Goal: Check status: Check status

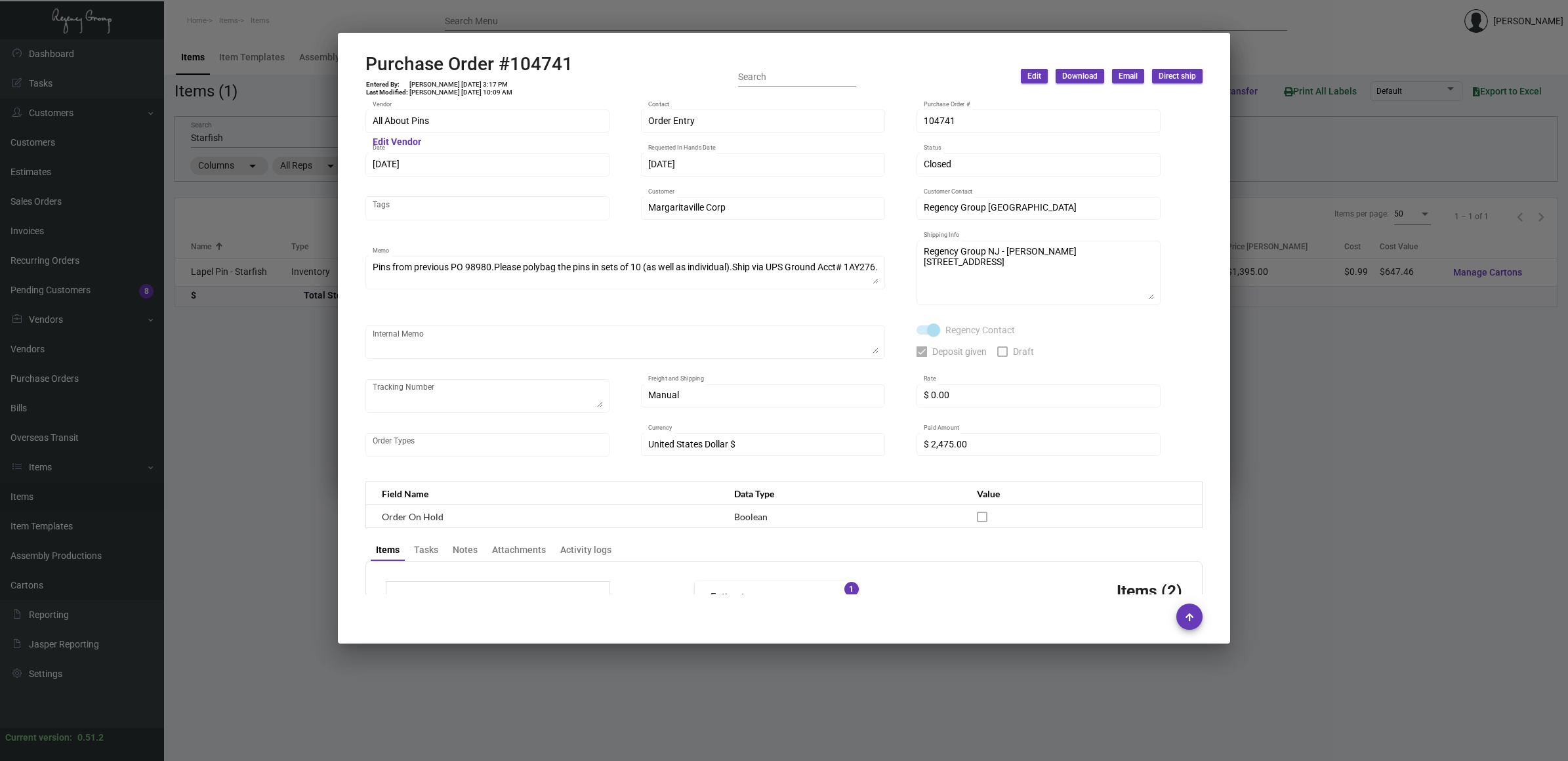
click at [246, 174] on div at bounding box center [784, 380] width 1568 height 761
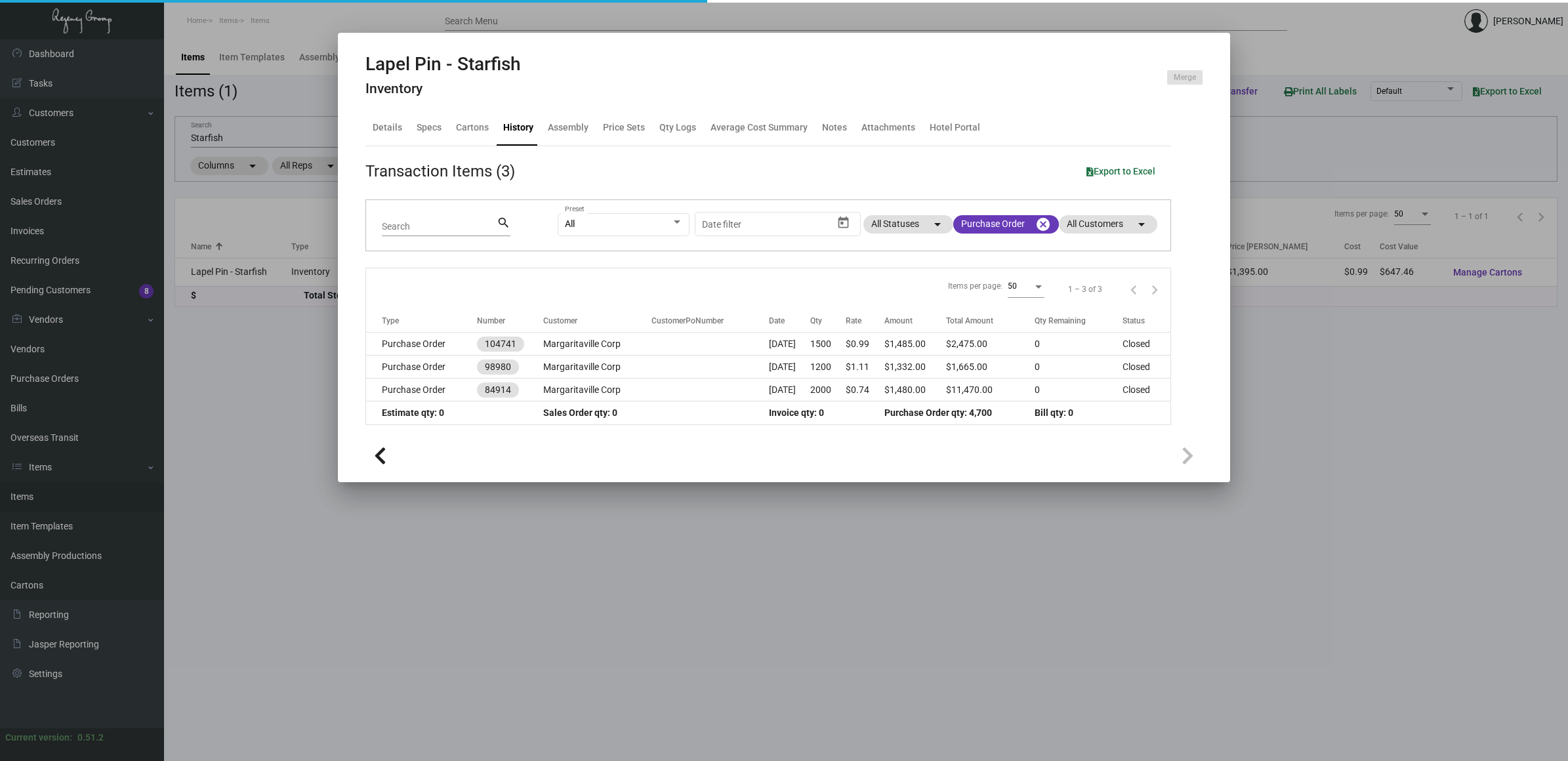
click at [50, 389] on div at bounding box center [784, 380] width 1568 height 761
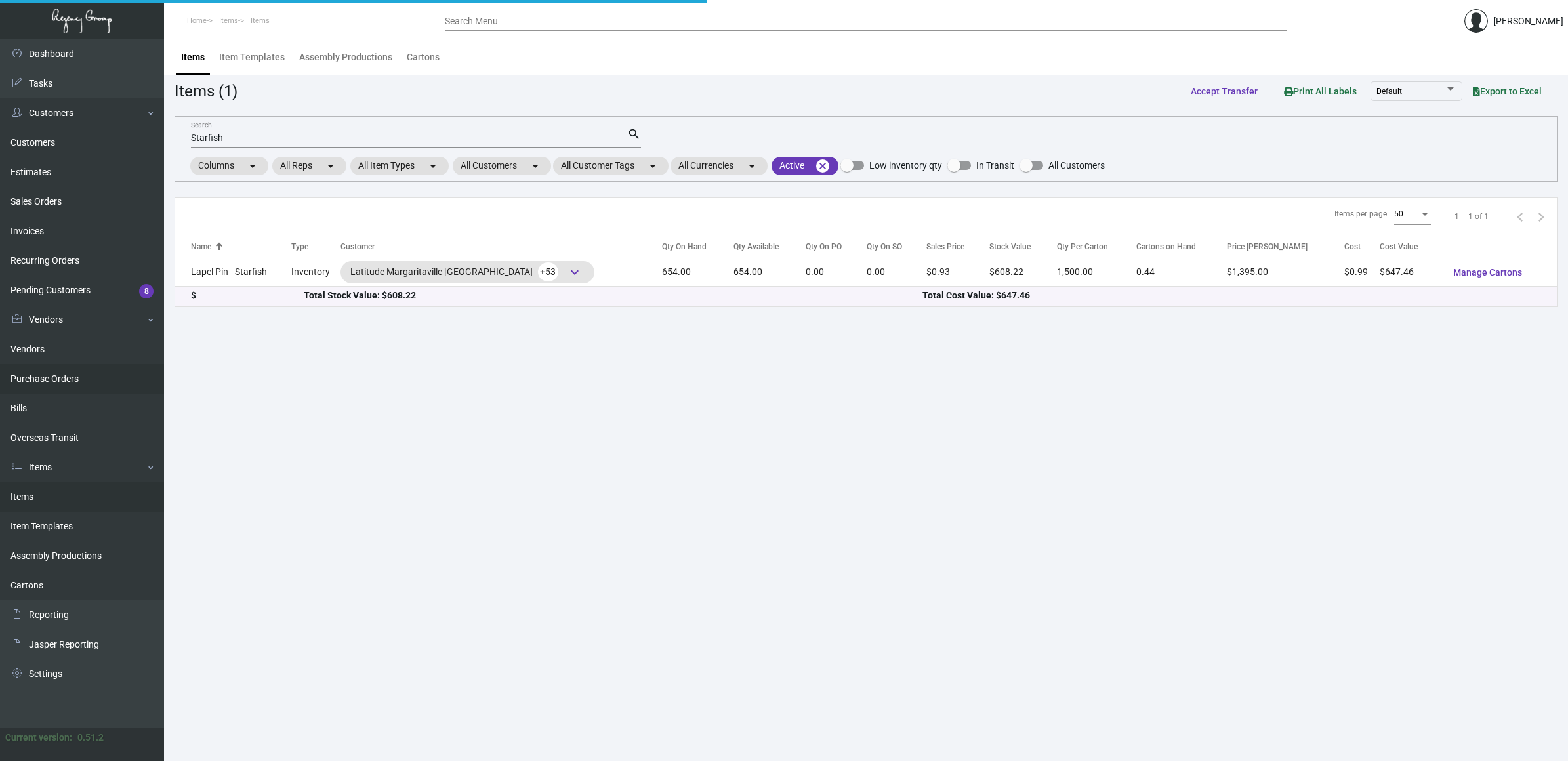
click at [59, 381] on link "Purchase Orders" at bounding box center [82, 379] width 164 height 30
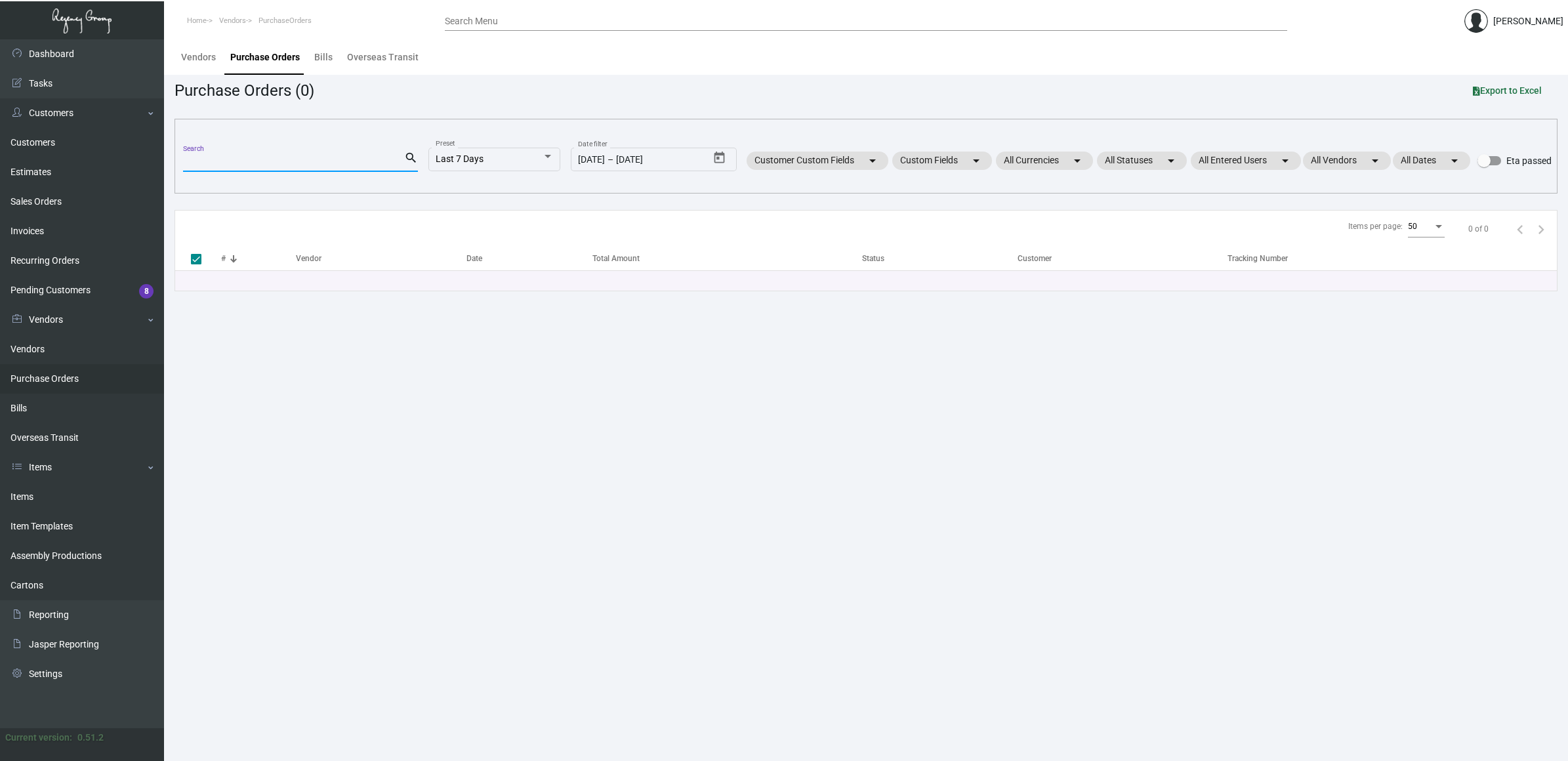
click at [274, 161] on input "Search" at bounding box center [294, 162] width 221 height 11
paste input "98174"
type input "98174"
checkbox input "false"
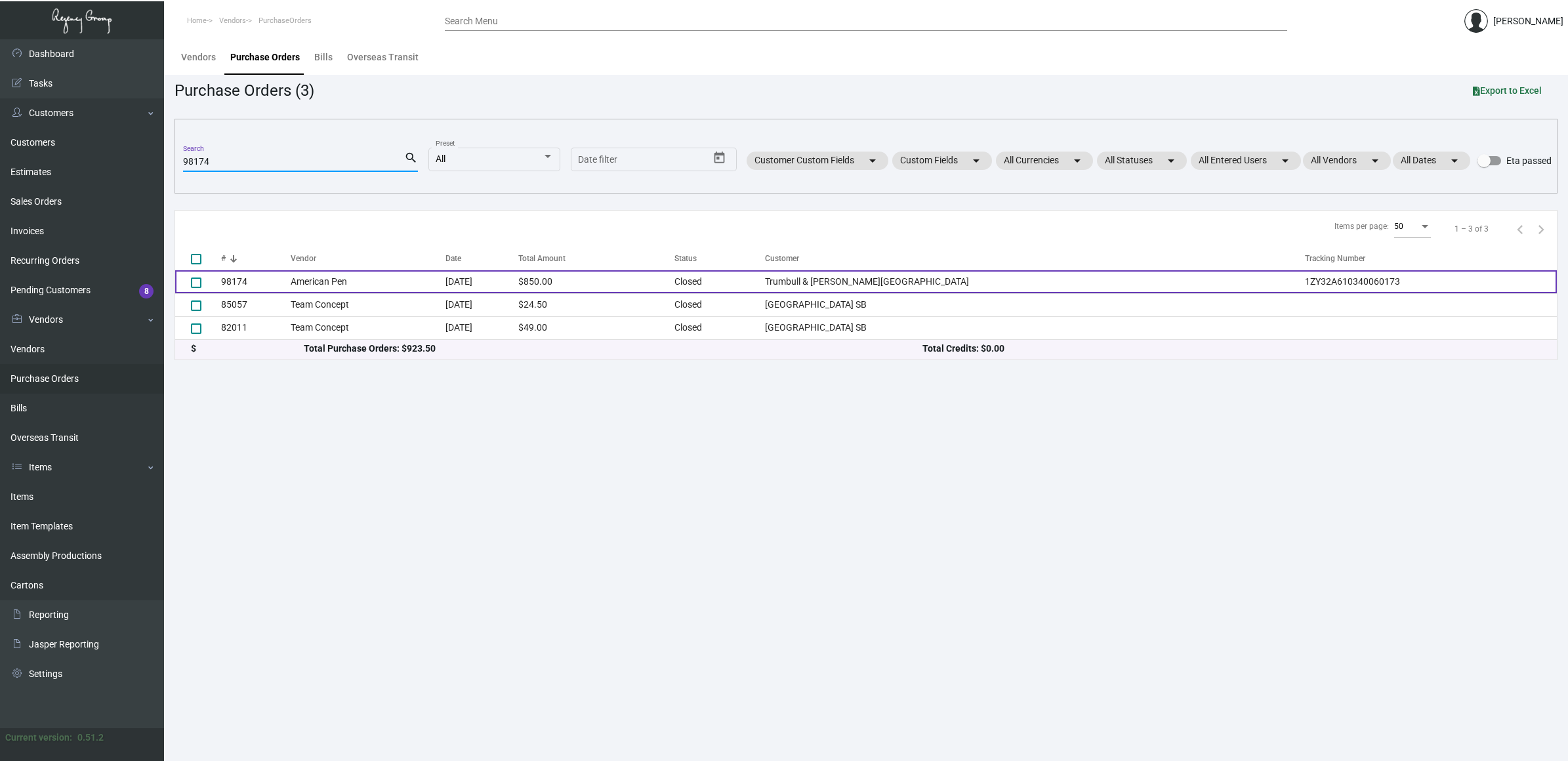
type input "98174"
click at [371, 276] on td "American Pen" at bounding box center [367, 282] width 155 height 23
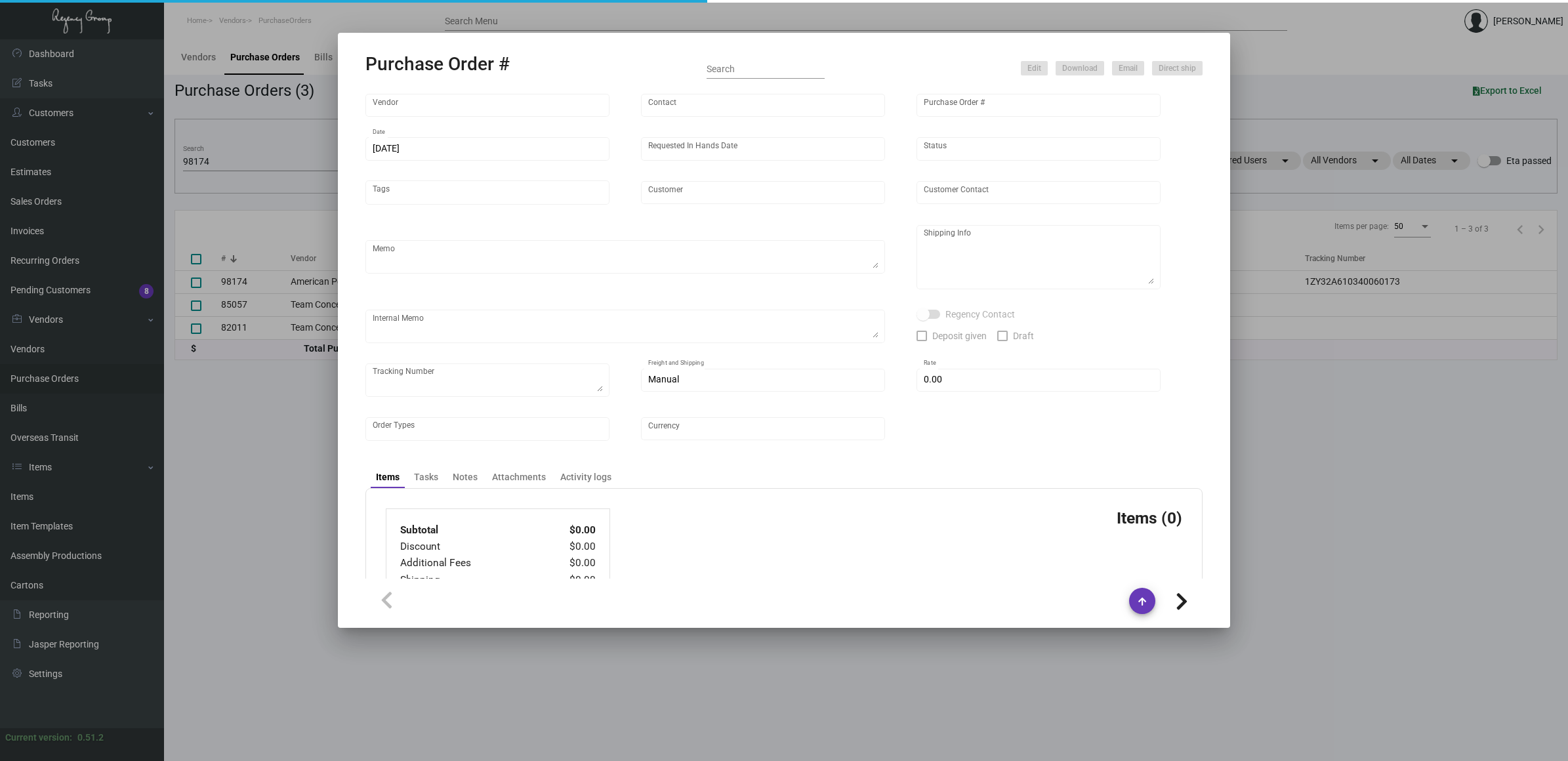
type input "American Pen"
type input "98174"
type input "[DATE]"
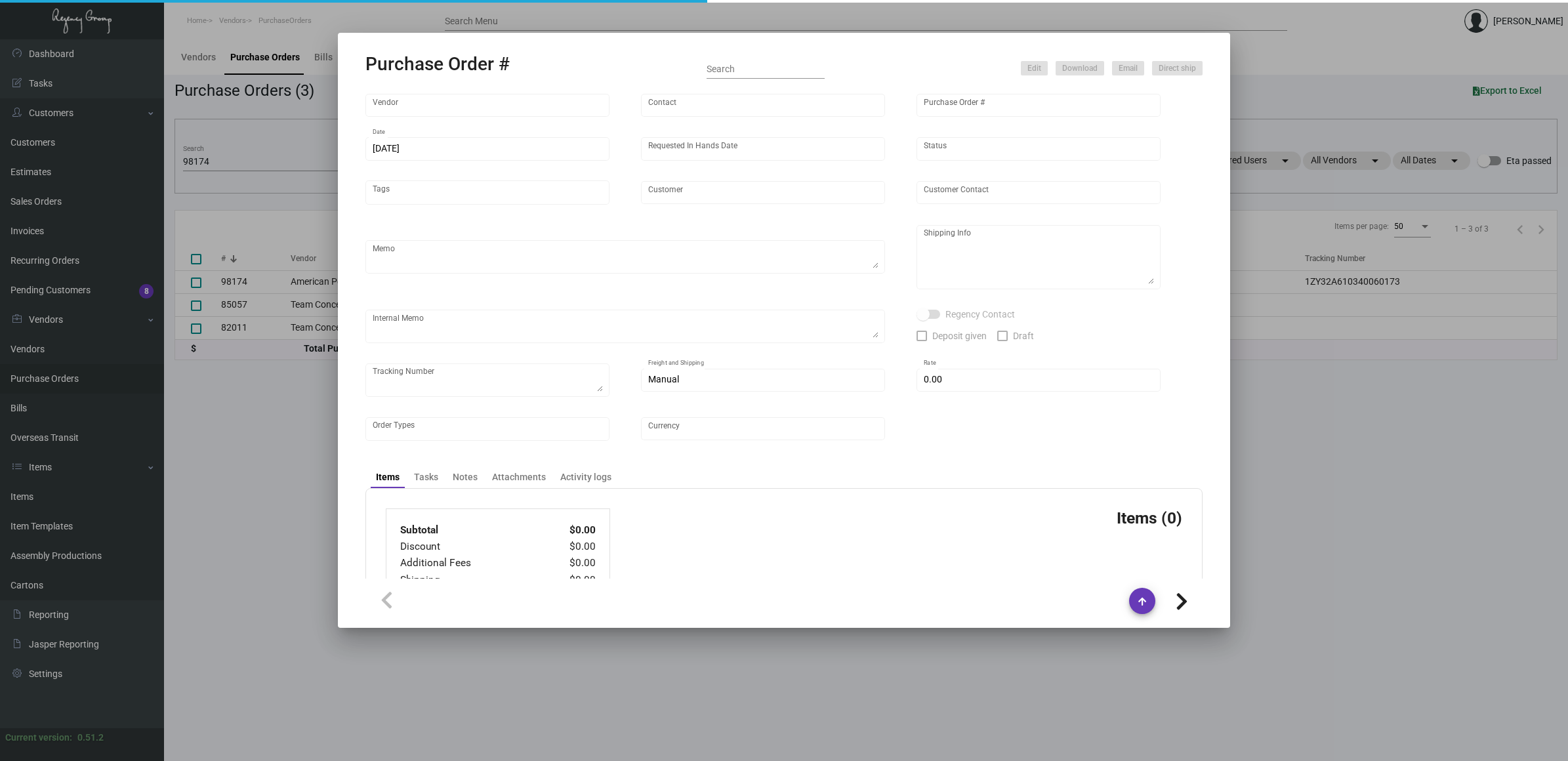
type input "Trumbull & [PERSON_NAME][GEOGRAPHIC_DATA]"
type input "[PERSON_NAME]"
type textarea "Item# CT-063 / When ready to ship, contact: [EMAIL_ADDRESS][DOMAIN_NAME] for al…"
type textarea "Trumbull & [PERSON_NAME] Hotel - [PERSON_NAME] [STREET_ADDRESS][PERSON_NAME]"
type textarea "1ZY32A610340060173"
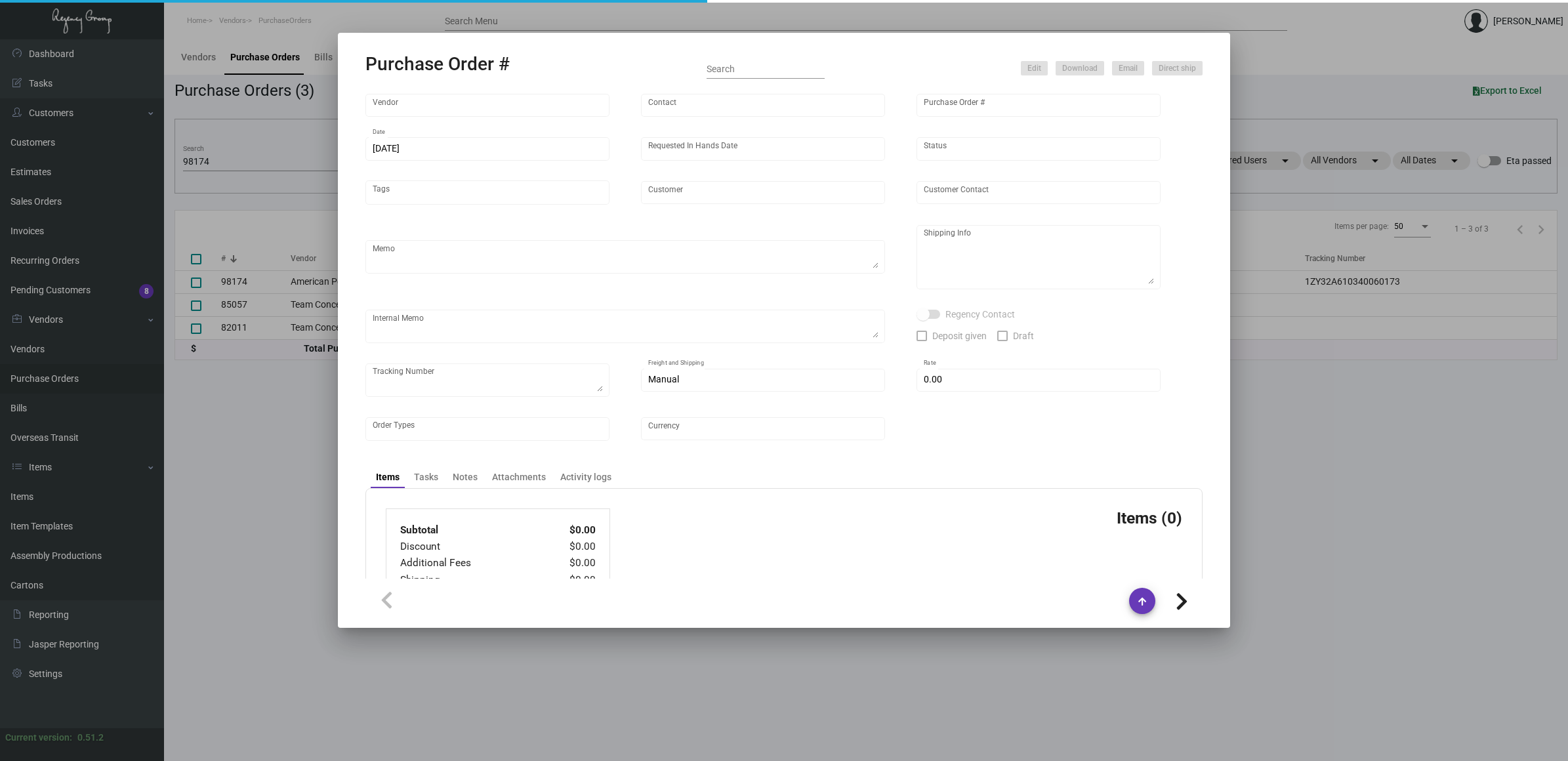
type input "$ 0.00"
type input "United States Dollar $"
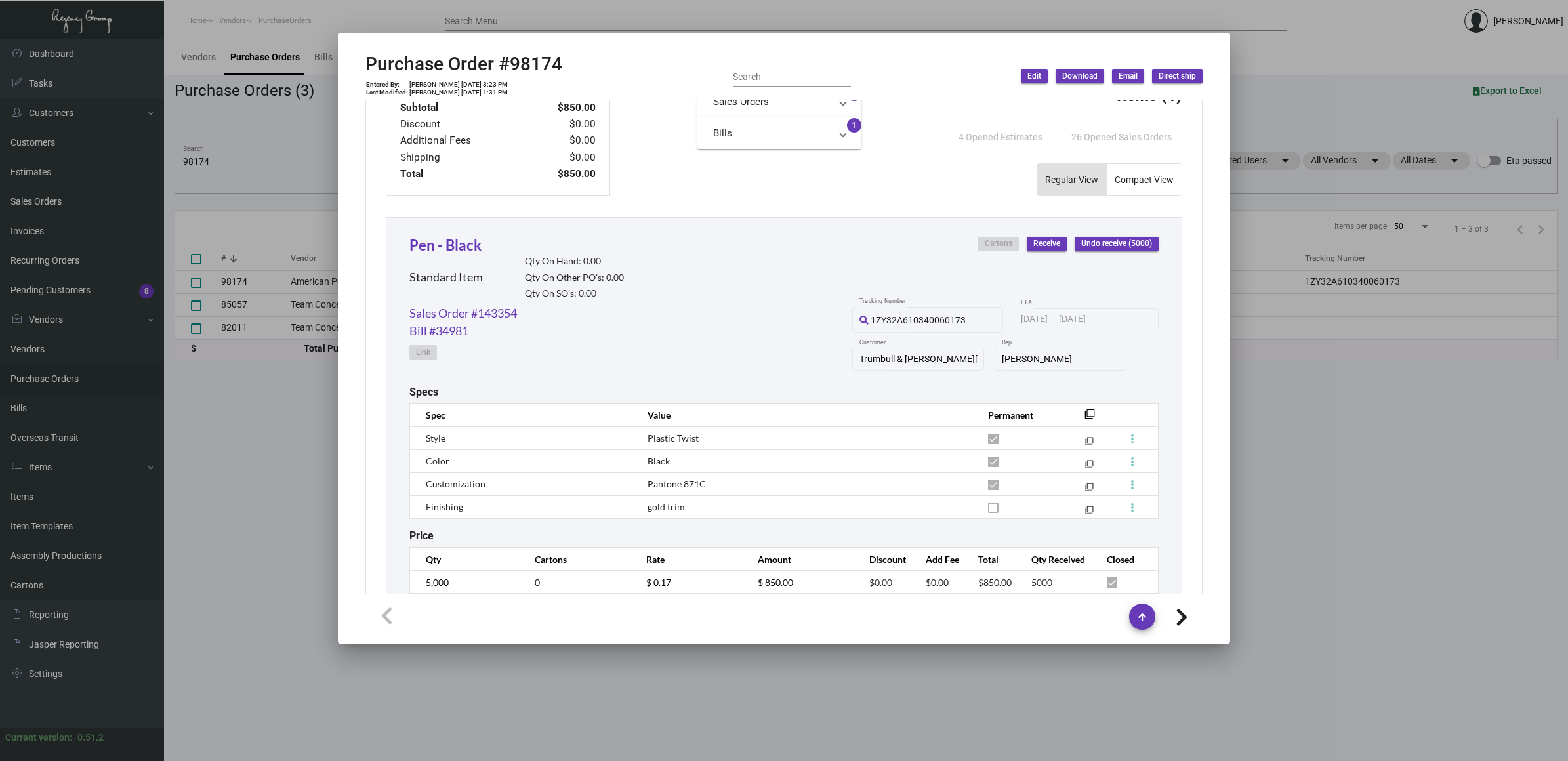
scroll to position [538, 0]
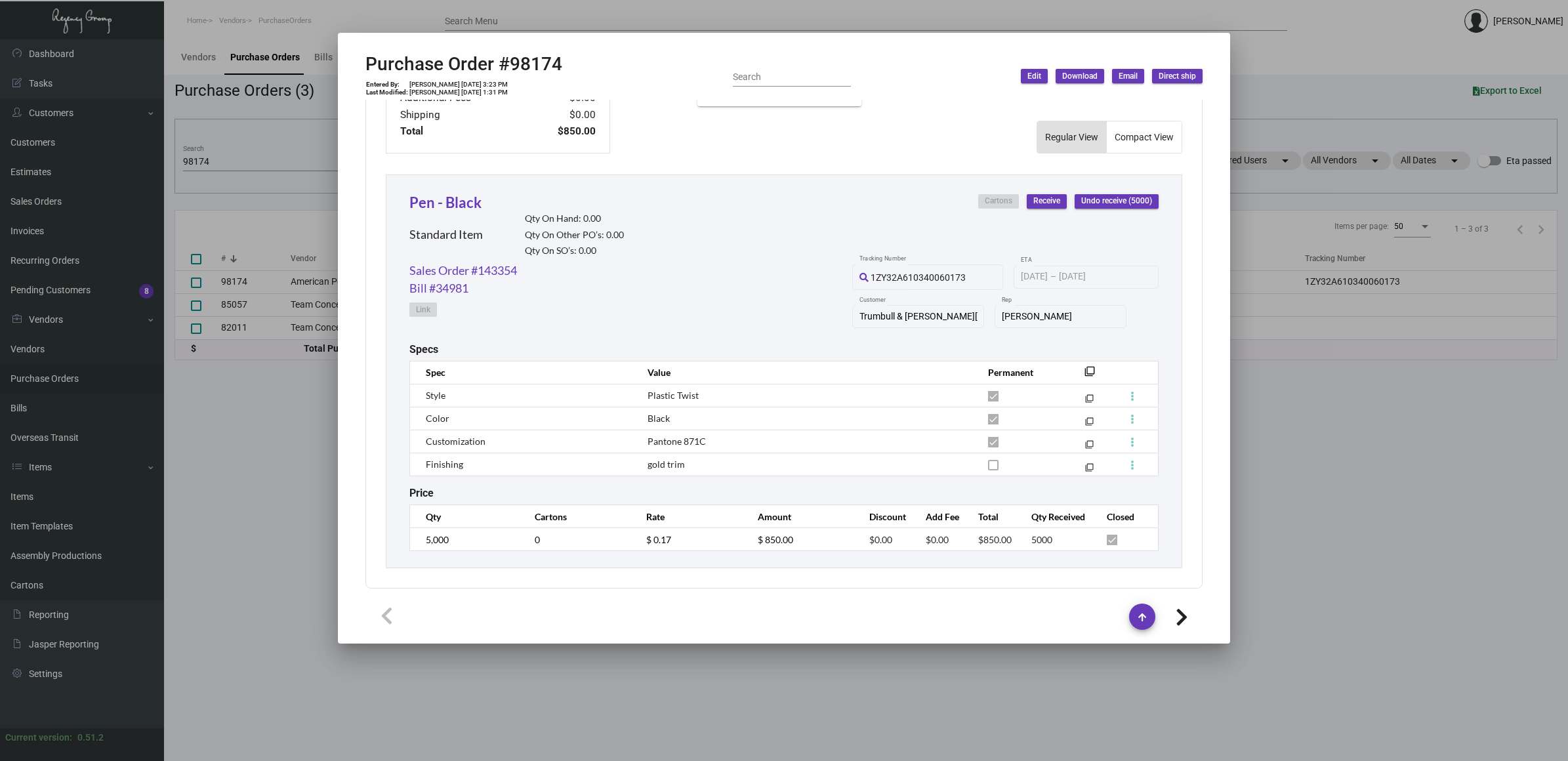
drag, startPoint x: 231, startPoint y: 431, endPoint x: 233, endPoint y: 221, distance: 210.0
click at [236, 435] on div at bounding box center [784, 380] width 1568 height 761
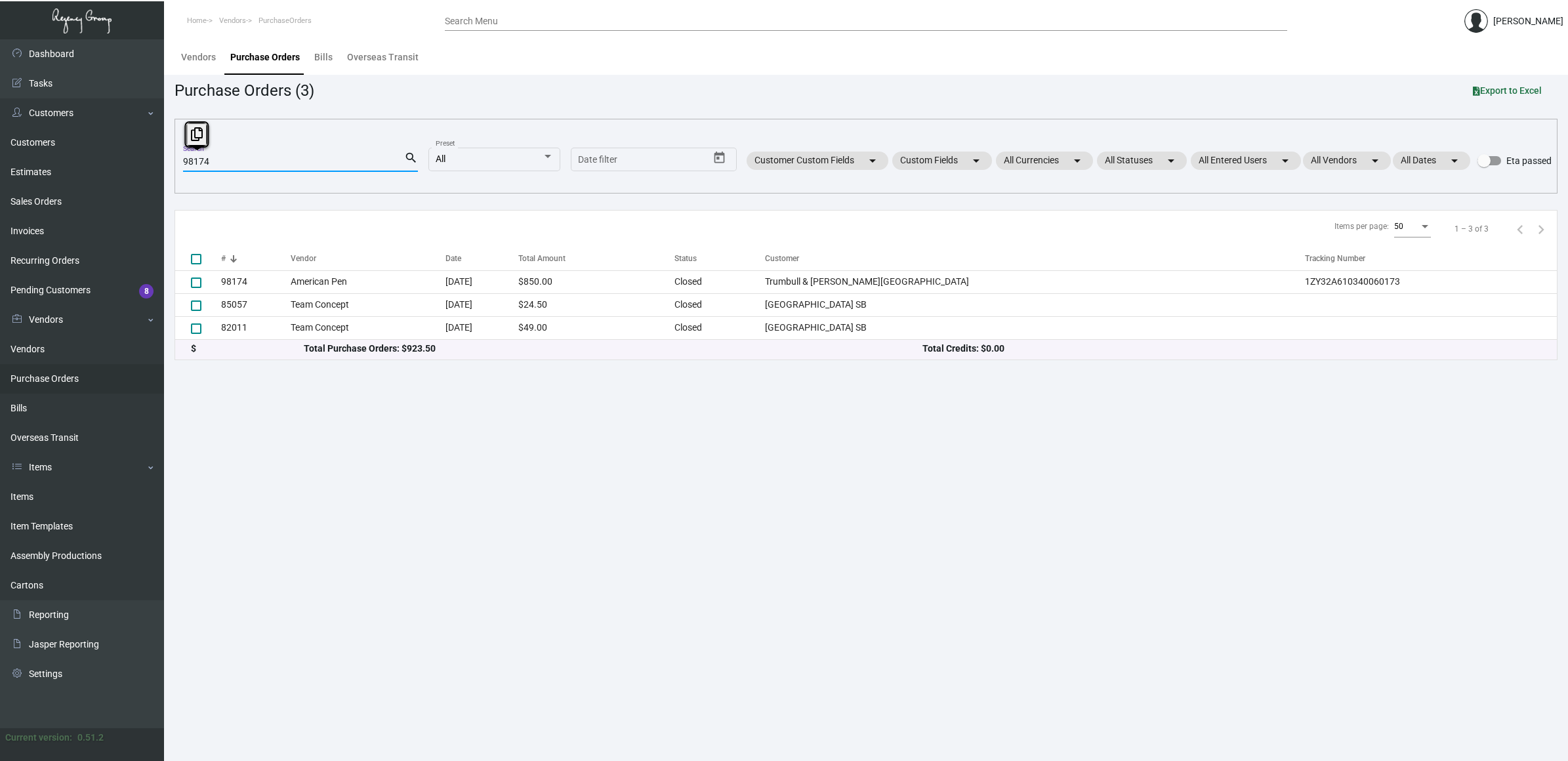
click at [0, 119] on html "Home Vendors PurchaseOrders Search Menu [PERSON_NAME] Dashboard Dashboard Tasks…" at bounding box center [784, 380] width 1568 height 761
paste input "9450"
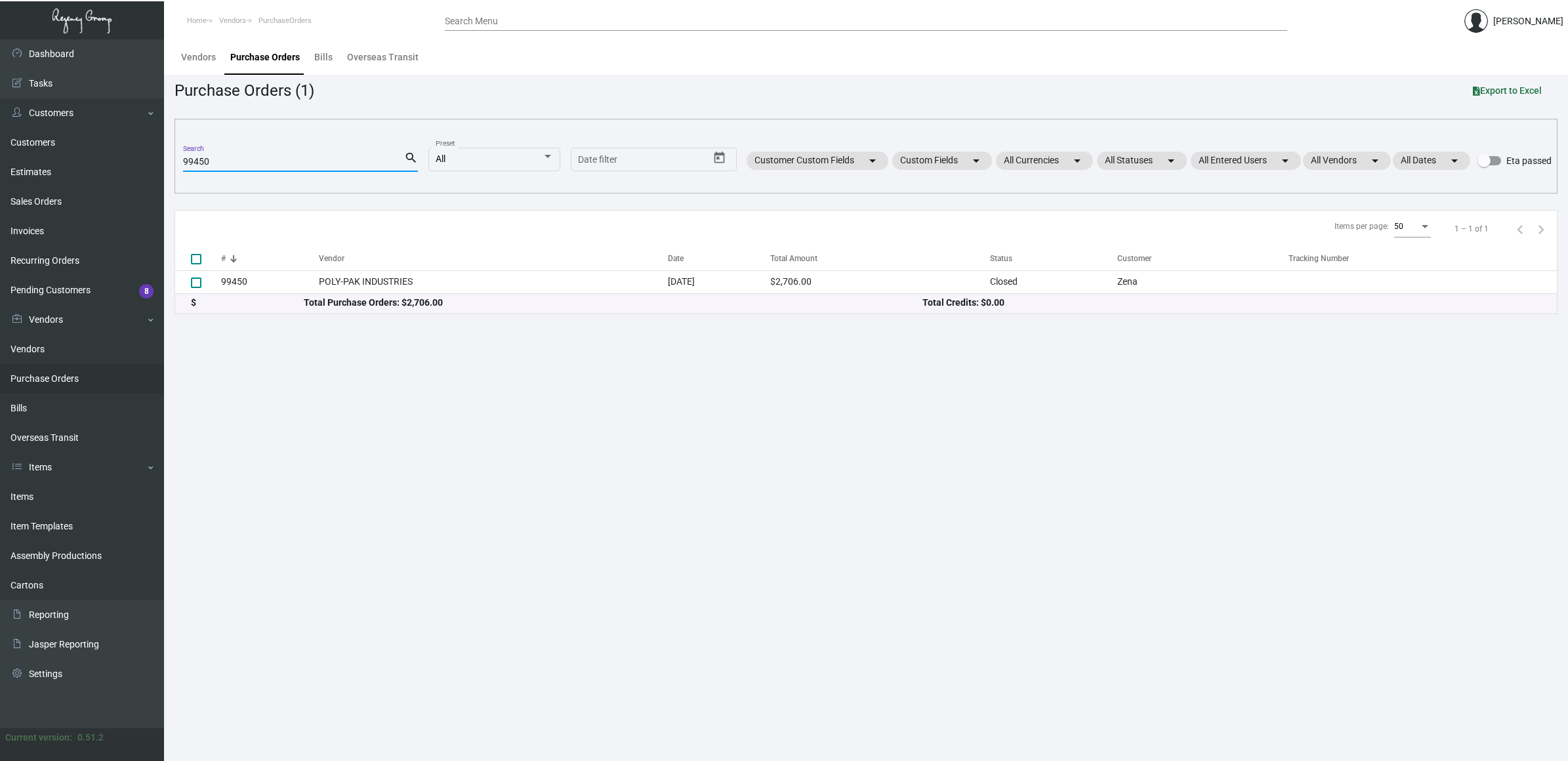
type input "99450"
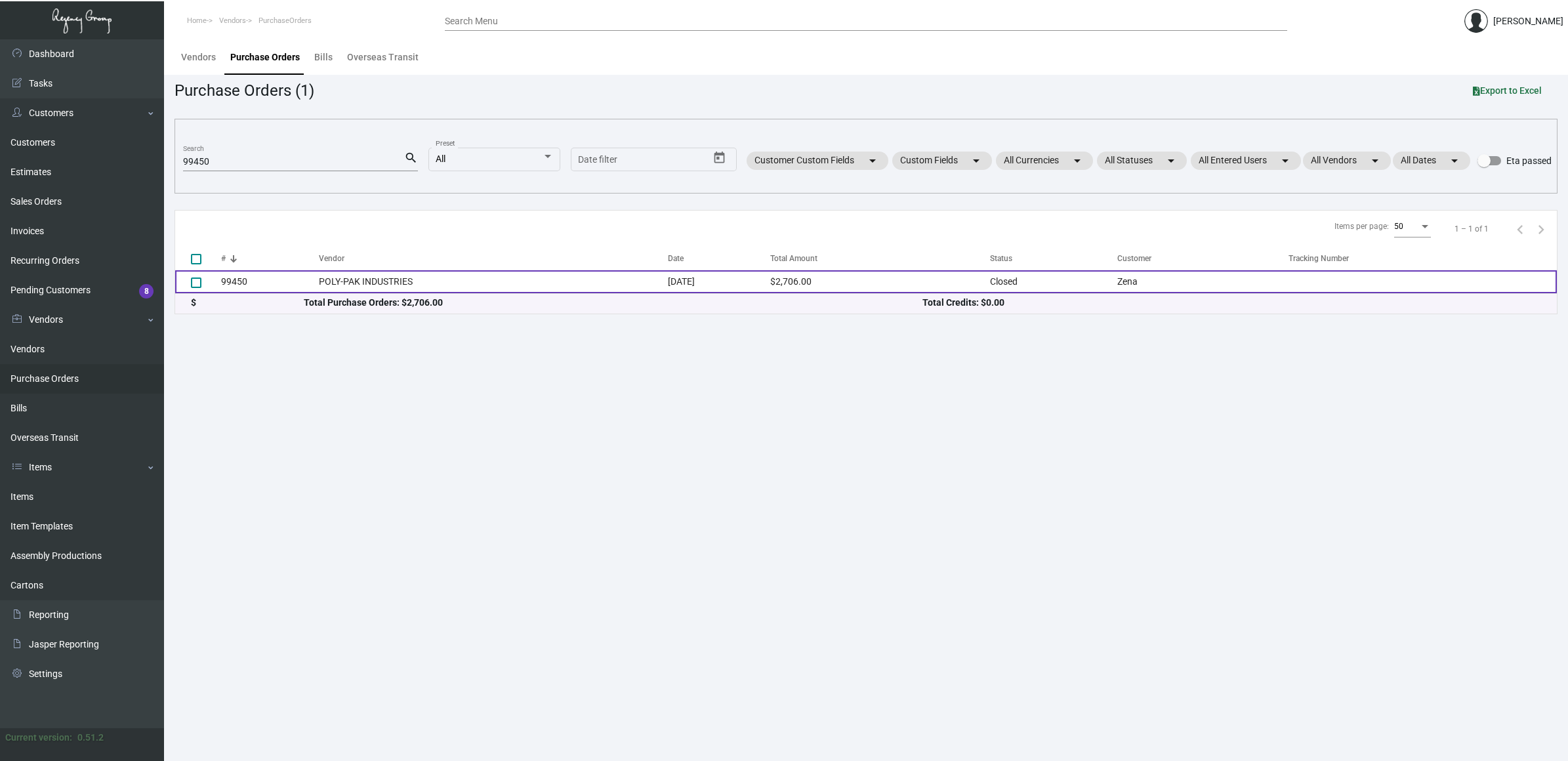
click at [331, 274] on td "POLY-PAK INDUSTRIES" at bounding box center [494, 282] width 349 height 23
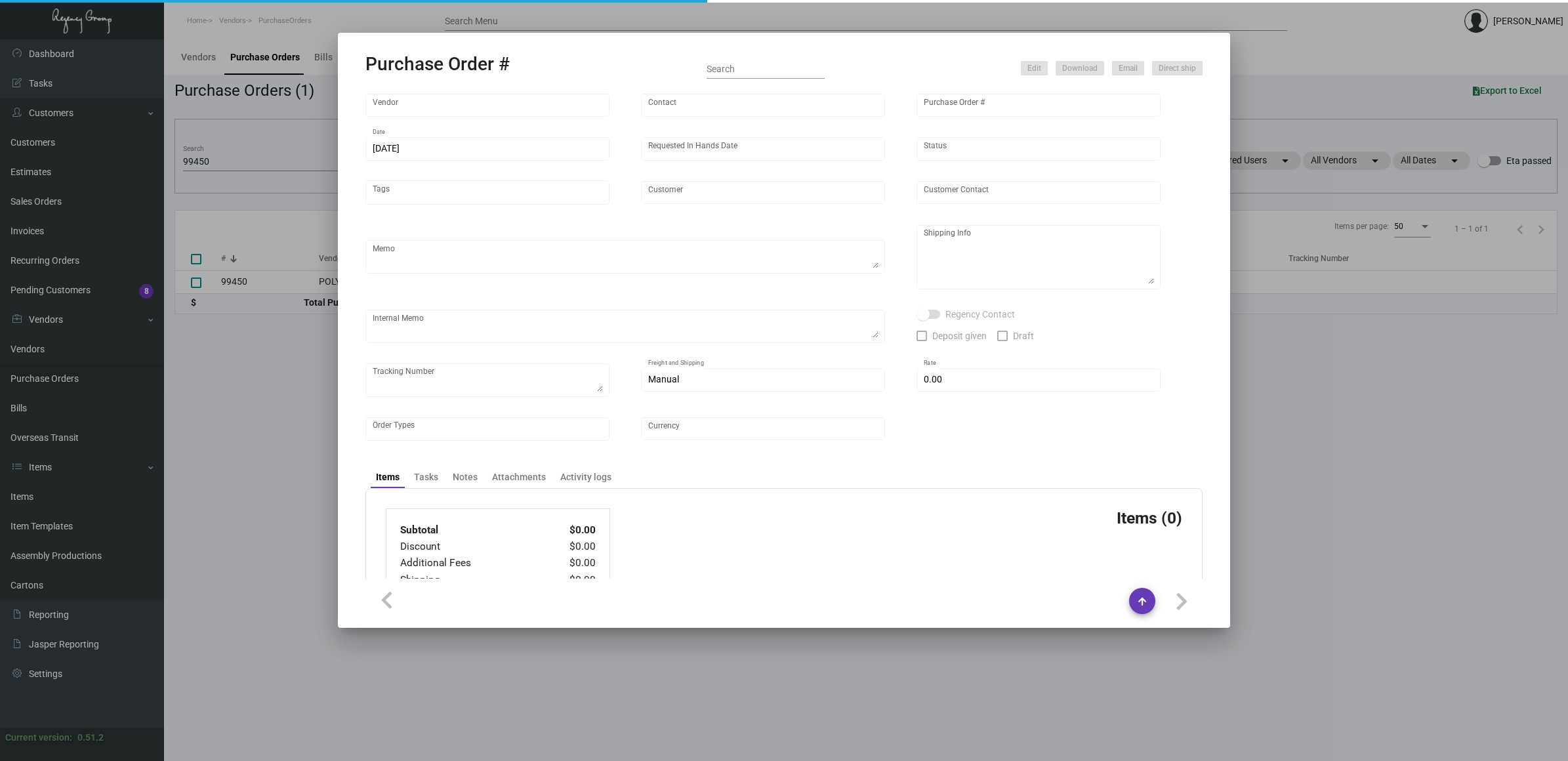
type input "POLY-PAK INDUSTRIES"
type input "[PERSON_NAME]"
type input "99450"
type input "[DATE]"
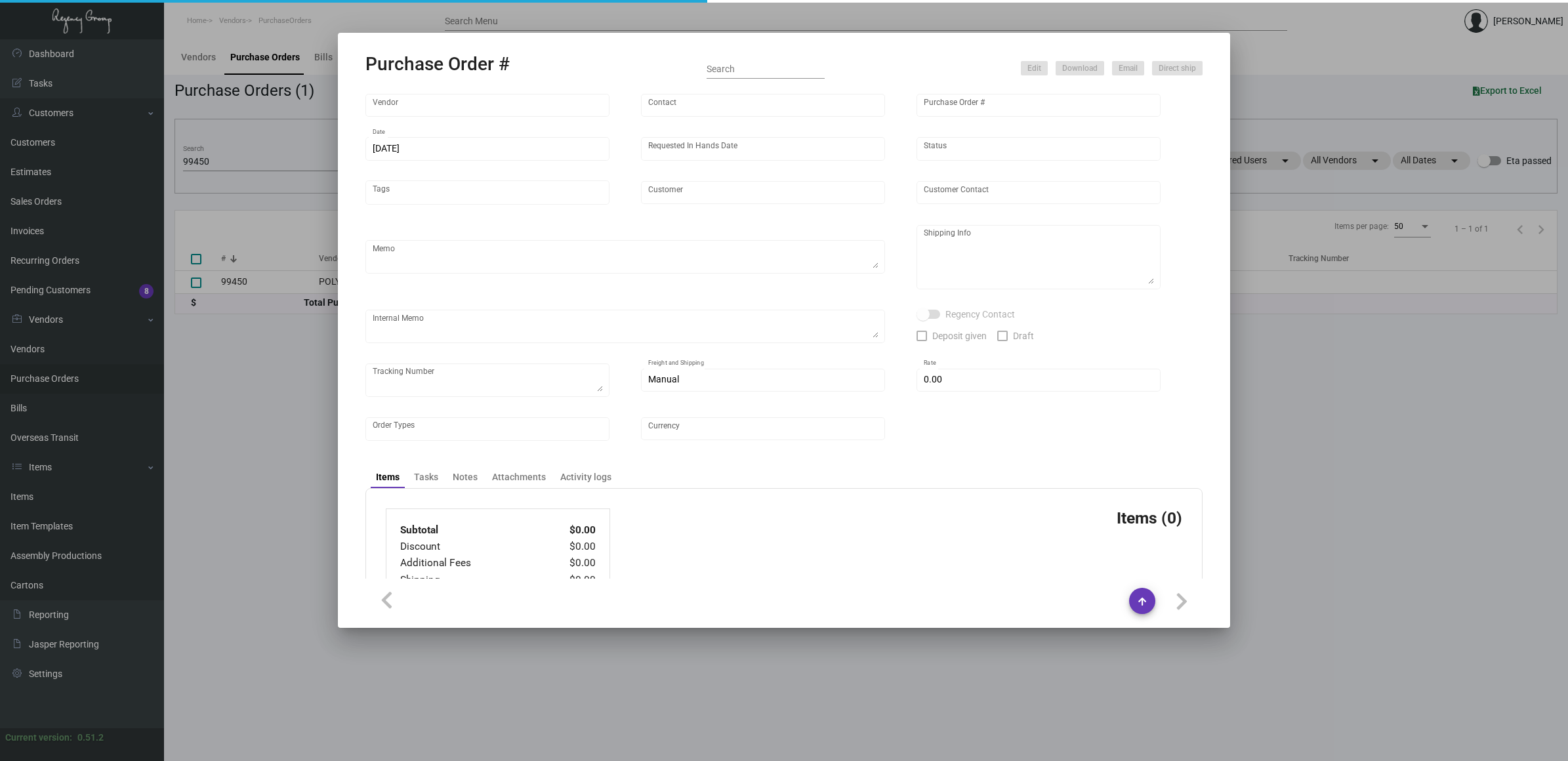
type input "Zena"
type input "[PERSON_NAME]"
type textarea "Reorder - Purchase Order #83867 / When ready to ship, contact: [EMAIL_ADDRESS][…"
type textarea "[PERSON_NAME] [STREET_ADDRESS][US_STATE]"
type input "$ 0.00"
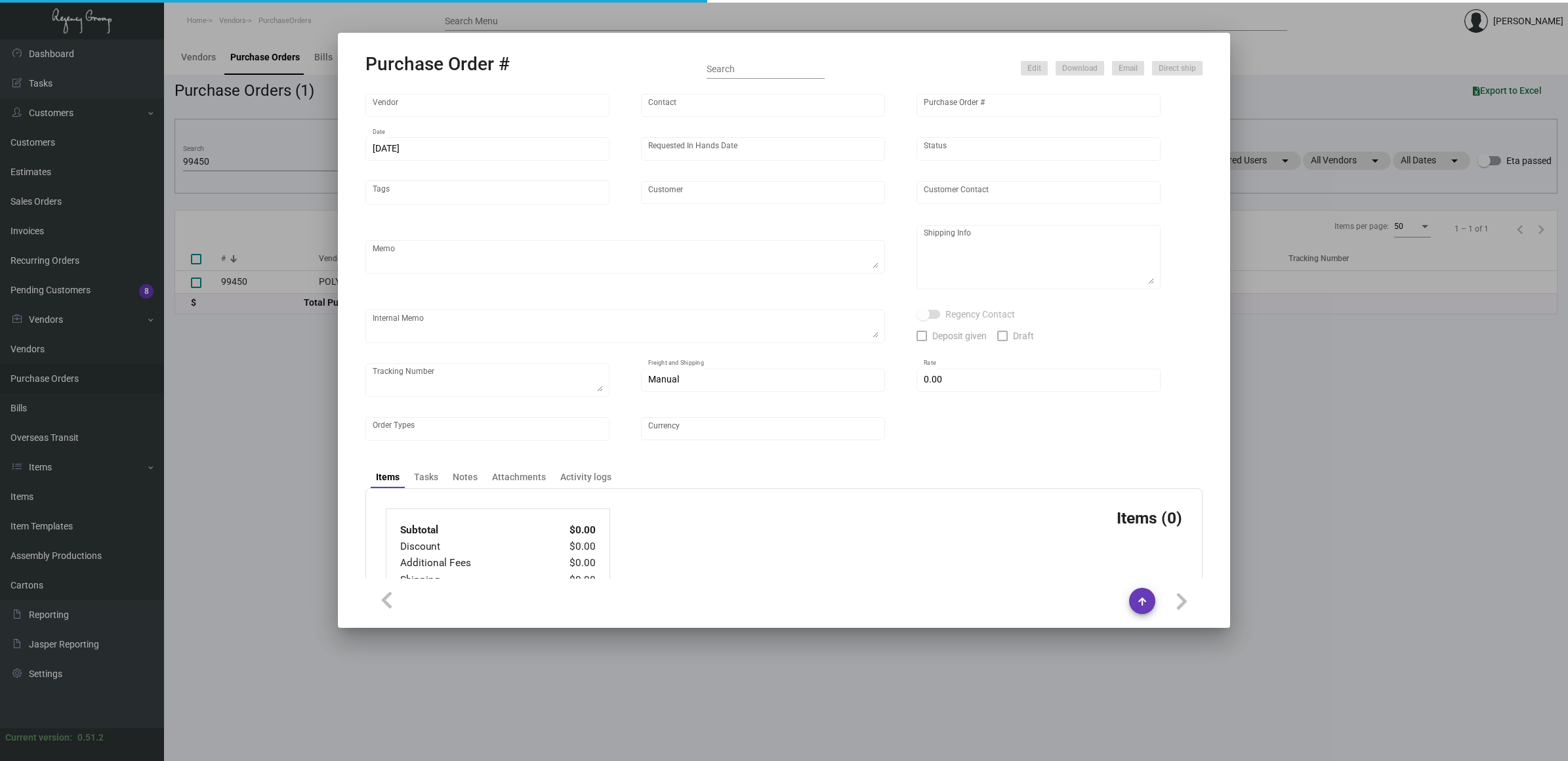
type input "United States Dollar $"
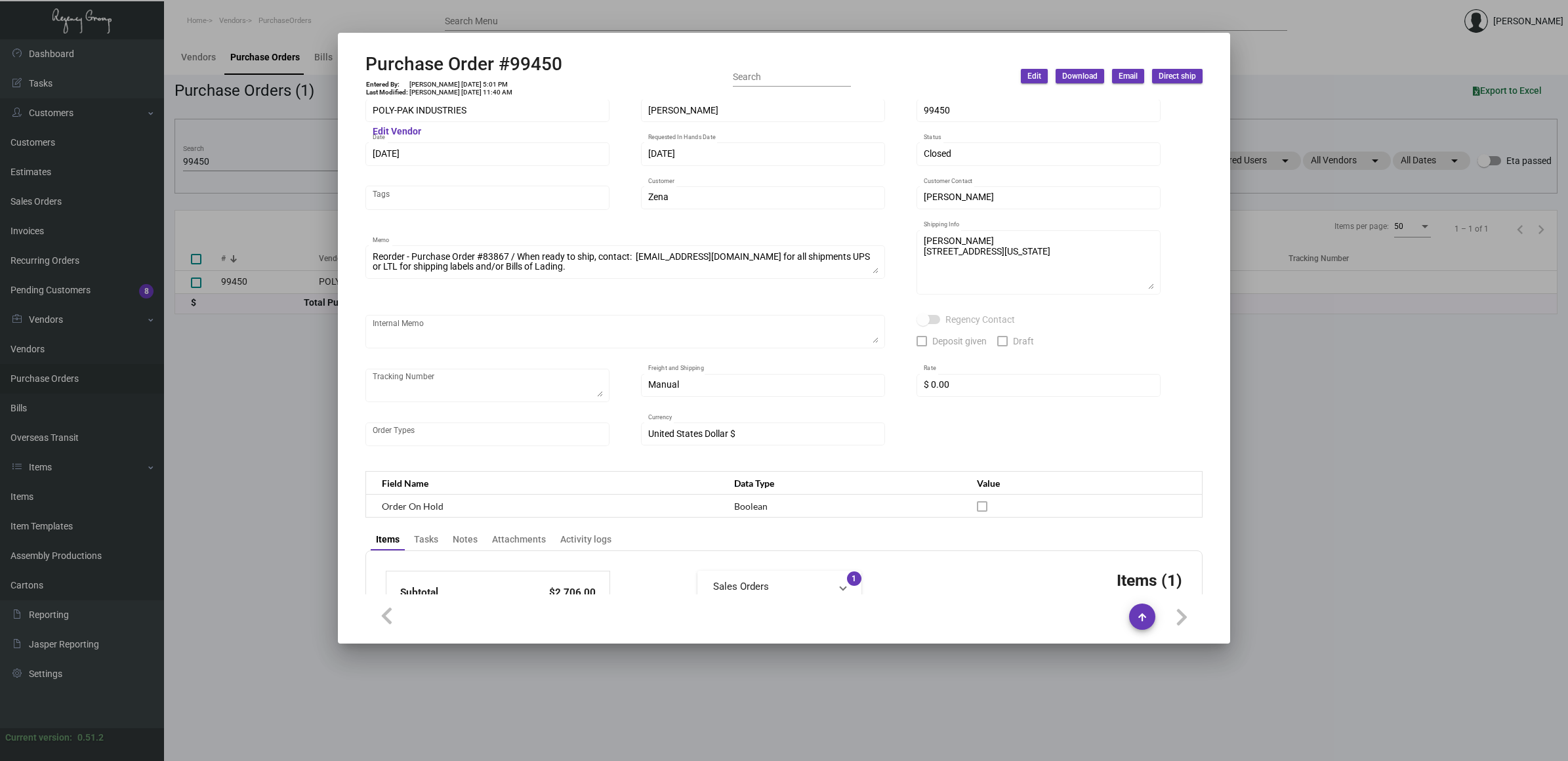
scroll to position [0, 0]
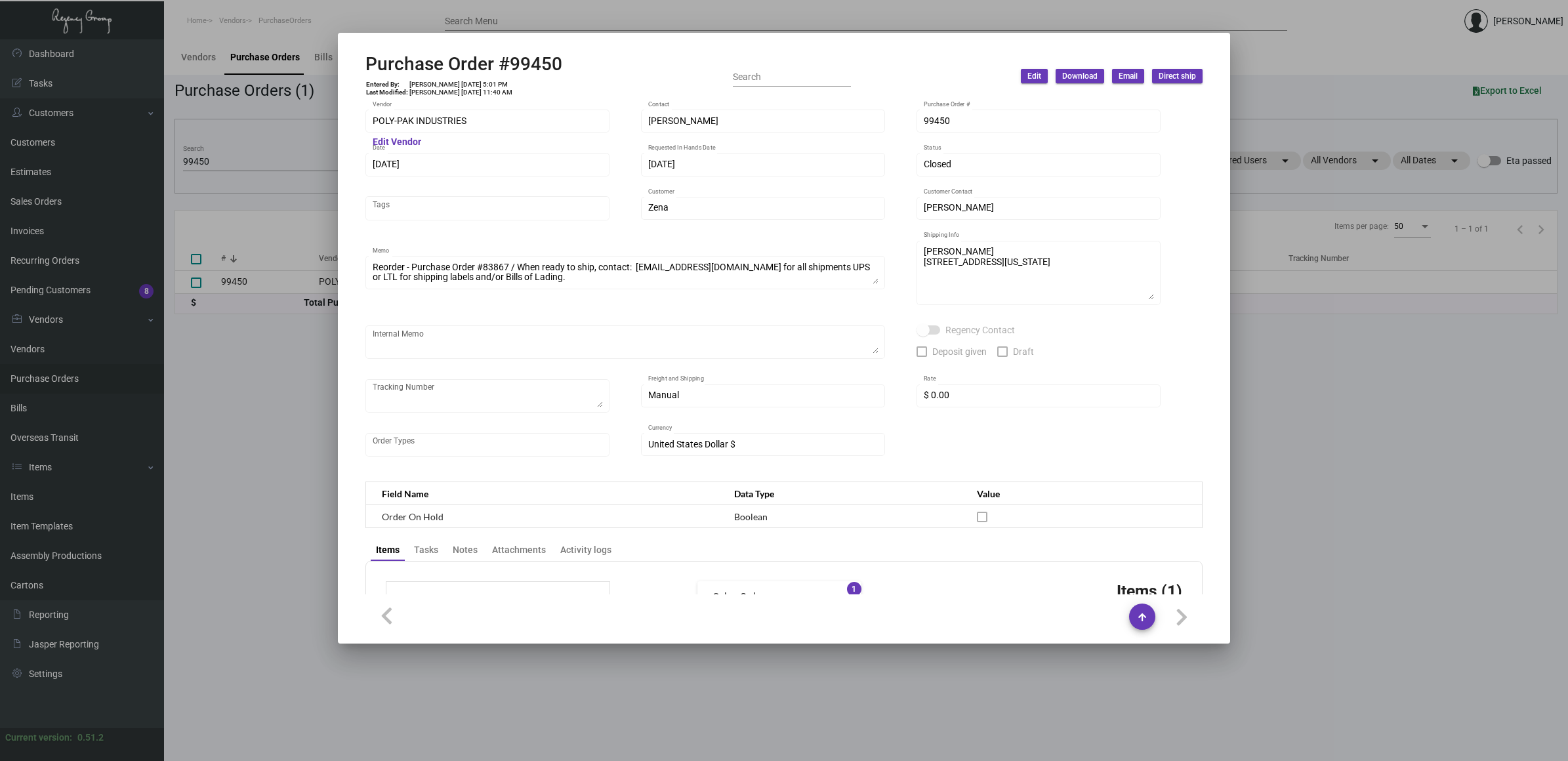
click at [169, 411] on div at bounding box center [784, 380] width 1568 height 761
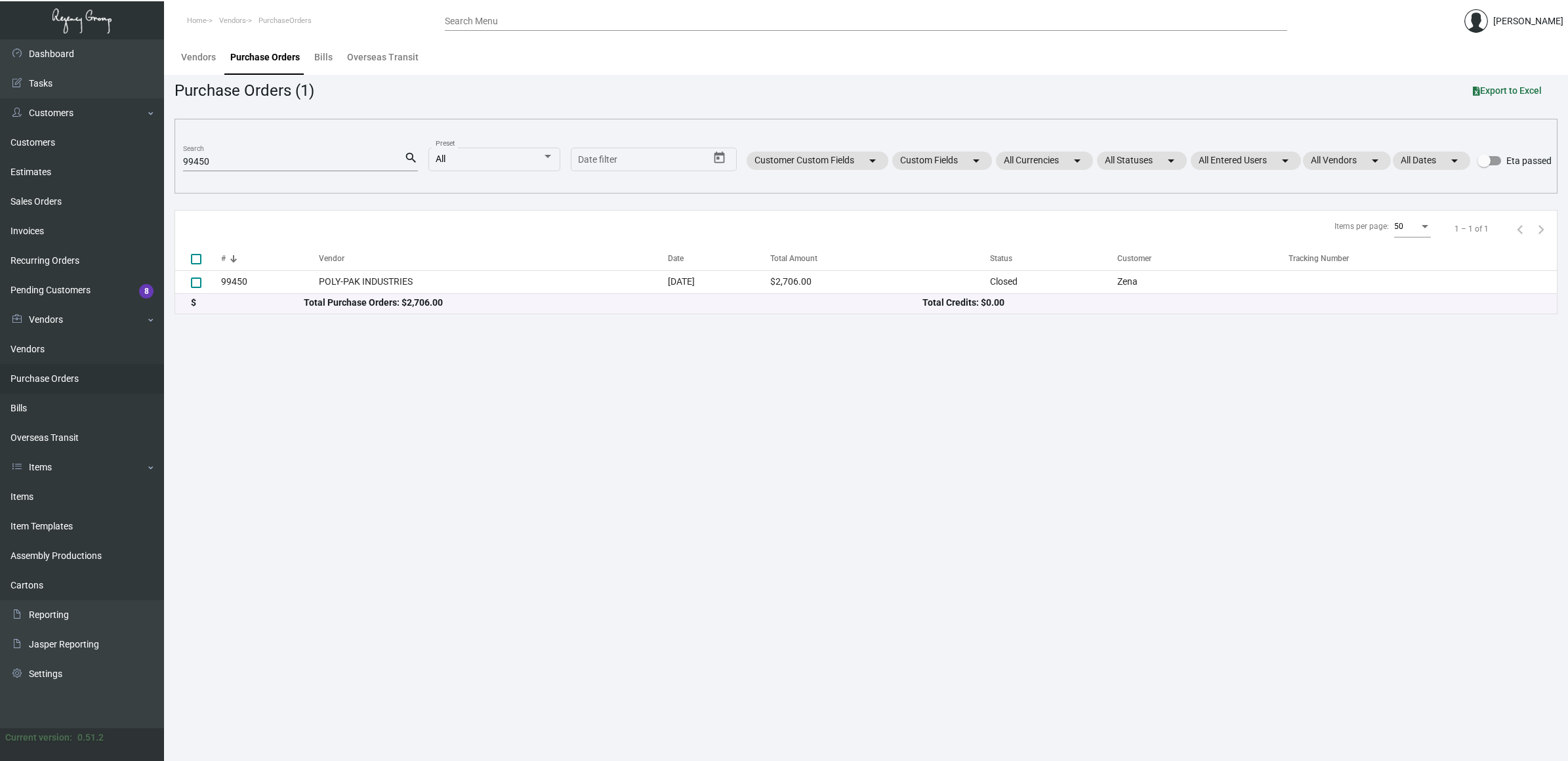
click at [200, 158] on input "99450" at bounding box center [294, 162] width 221 height 11
click at [0, 143] on html "Home Vendors PurchaseOrders Search Menu [PERSON_NAME] Dashboard Dashboard Tasks…" at bounding box center [784, 380] width 1568 height 761
paste input "83867"
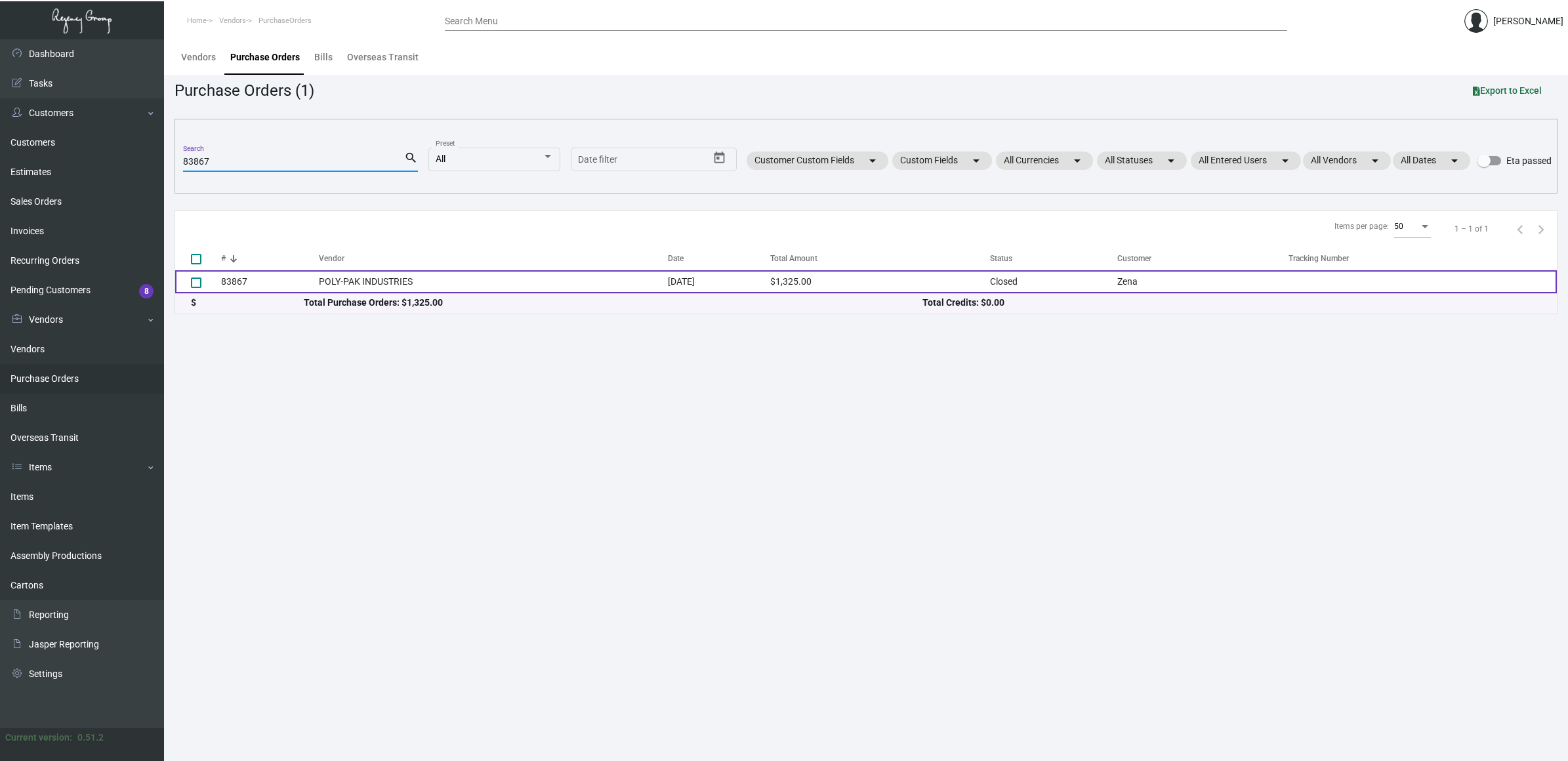
type input "83867"
click at [325, 273] on td "POLY-PAK INDUSTRIES" at bounding box center [494, 282] width 349 height 23
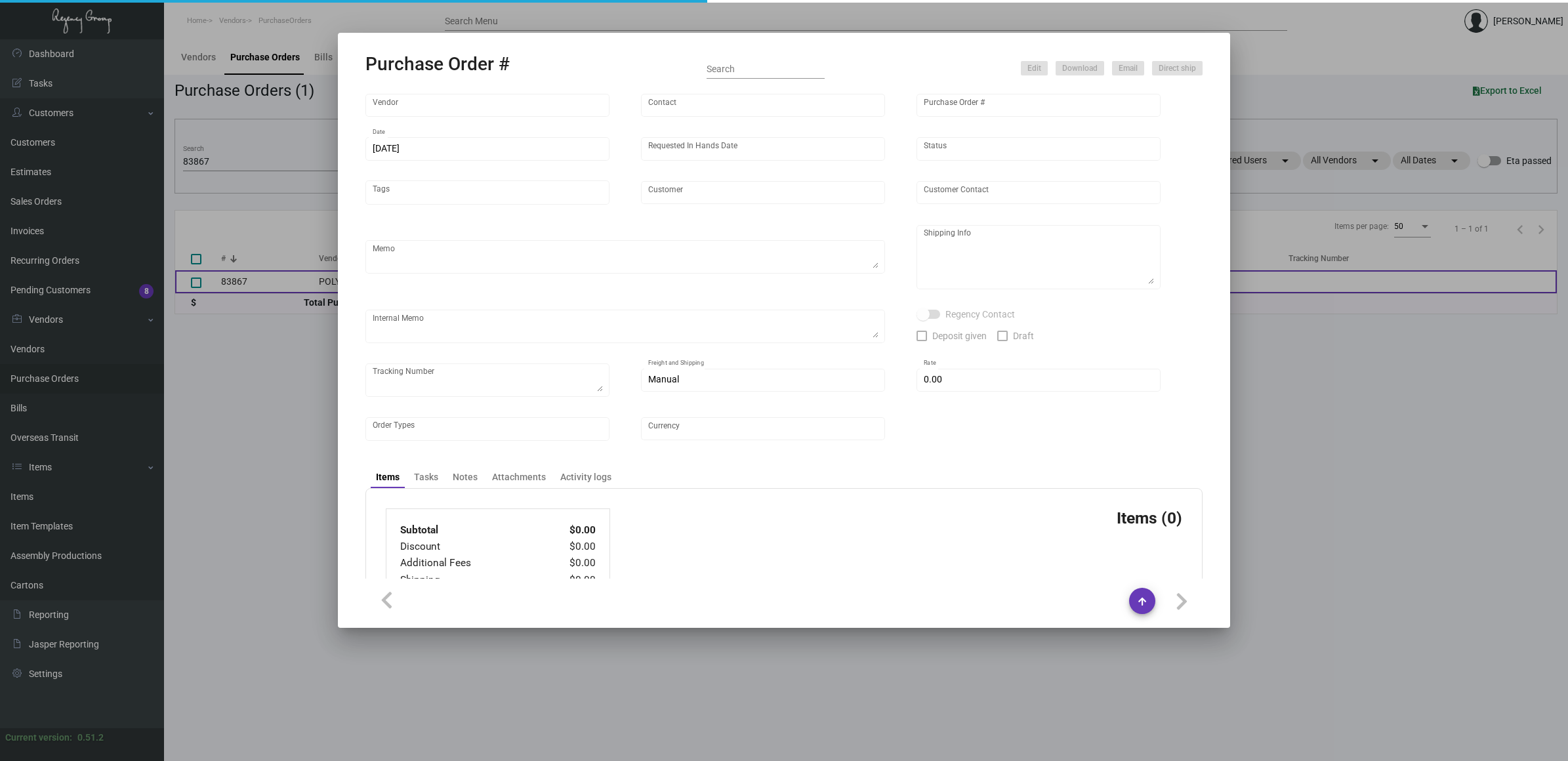
type input "POLY-PAK INDUSTRIES"
type input "[PERSON_NAME]"
type input "83867"
type input "[DATE]"
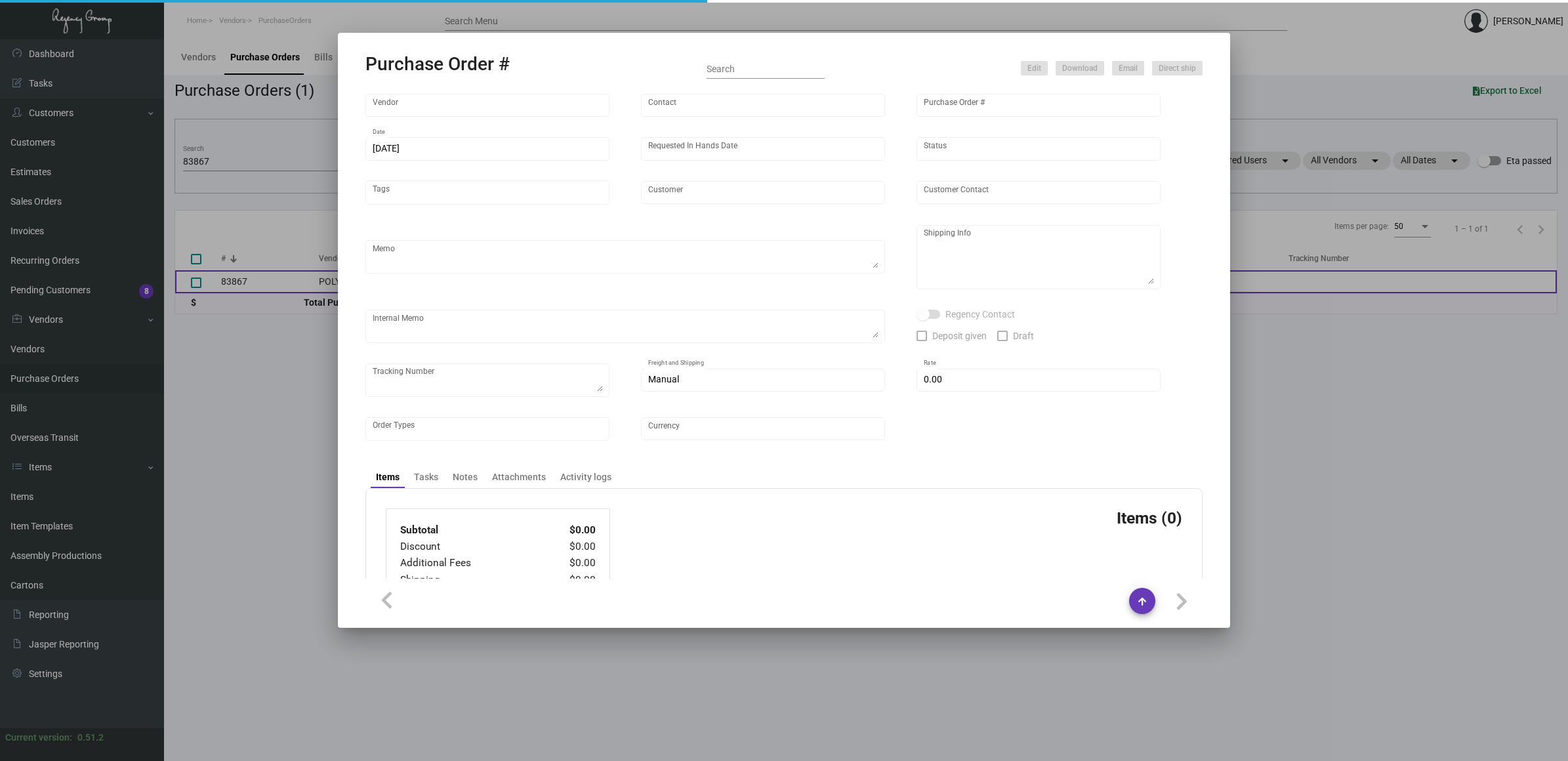
type input "Zena"
type input "[PERSON_NAME]"
type textarea "Blind Ship via UPS Ground Acct# 1AY276."
type textarea "Hotel Zena [PERSON_NAME] [STREET_ADDRESS][US_STATE]"
type input "$ 0.00"
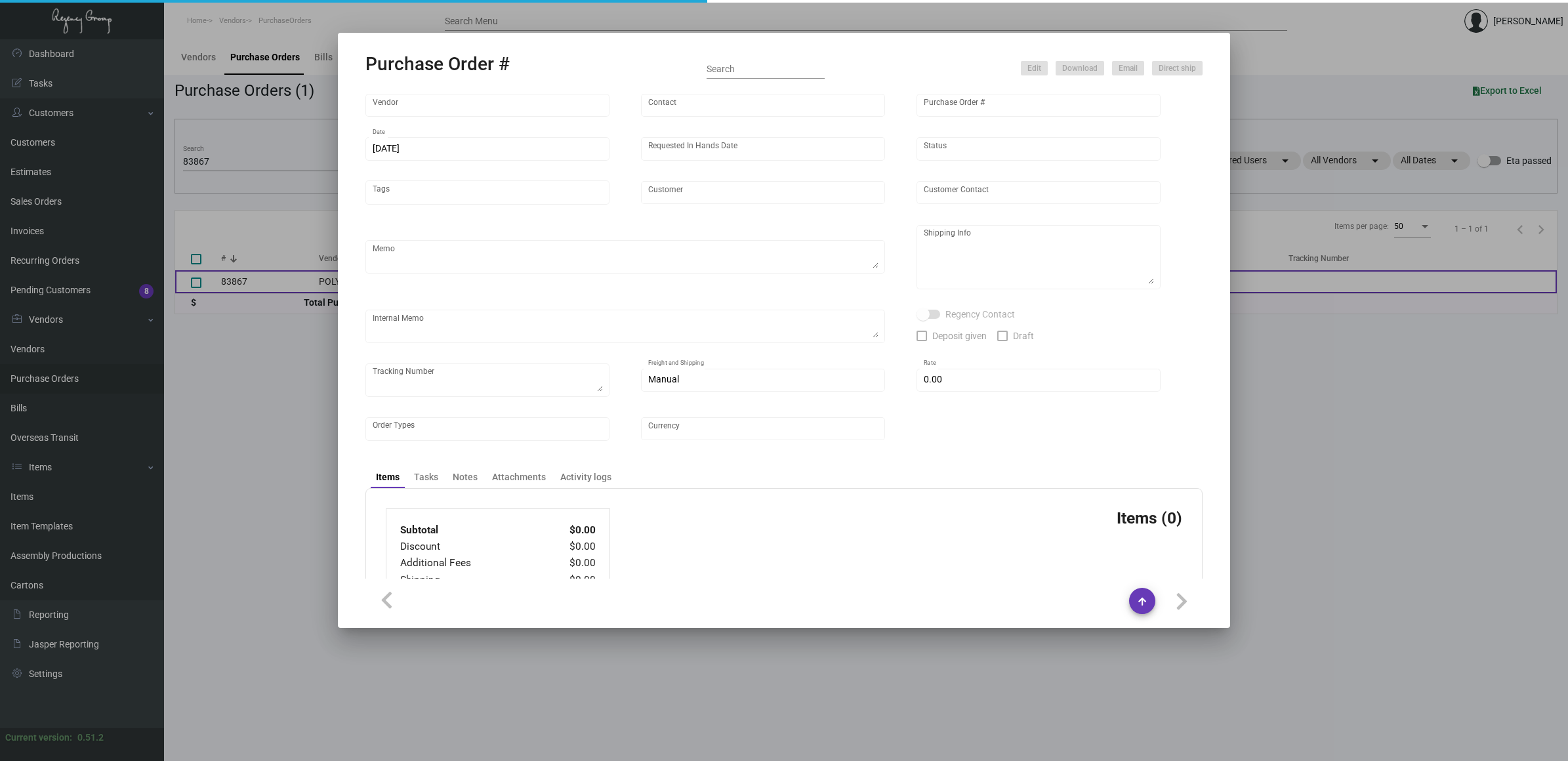
type input "United States Dollar $"
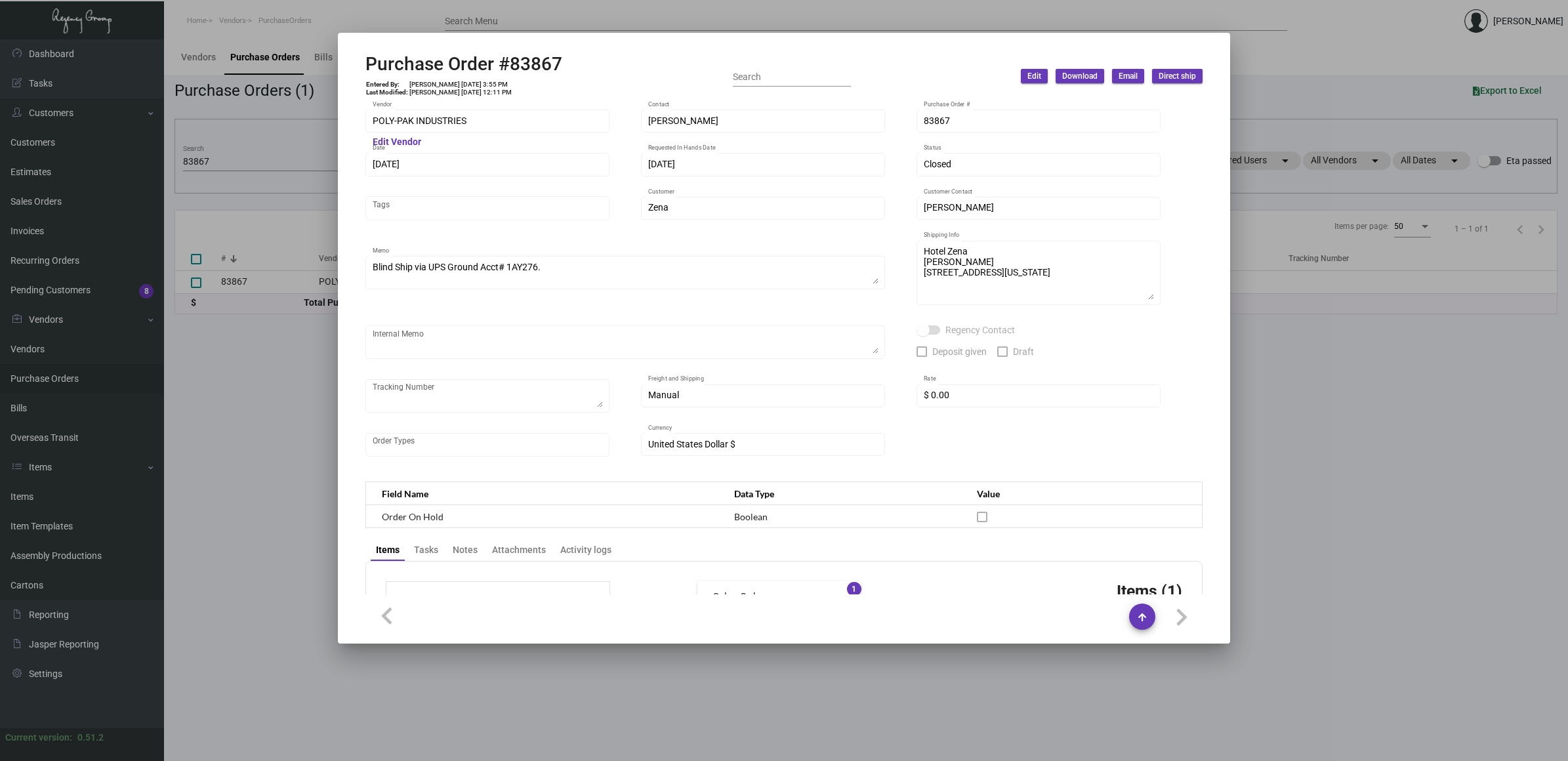
drag, startPoint x: 220, startPoint y: 157, endPoint x: 231, endPoint y: 162, distance: 12.1
click at [220, 157] on div at bounding box center [784, 380] width 1568 height 761
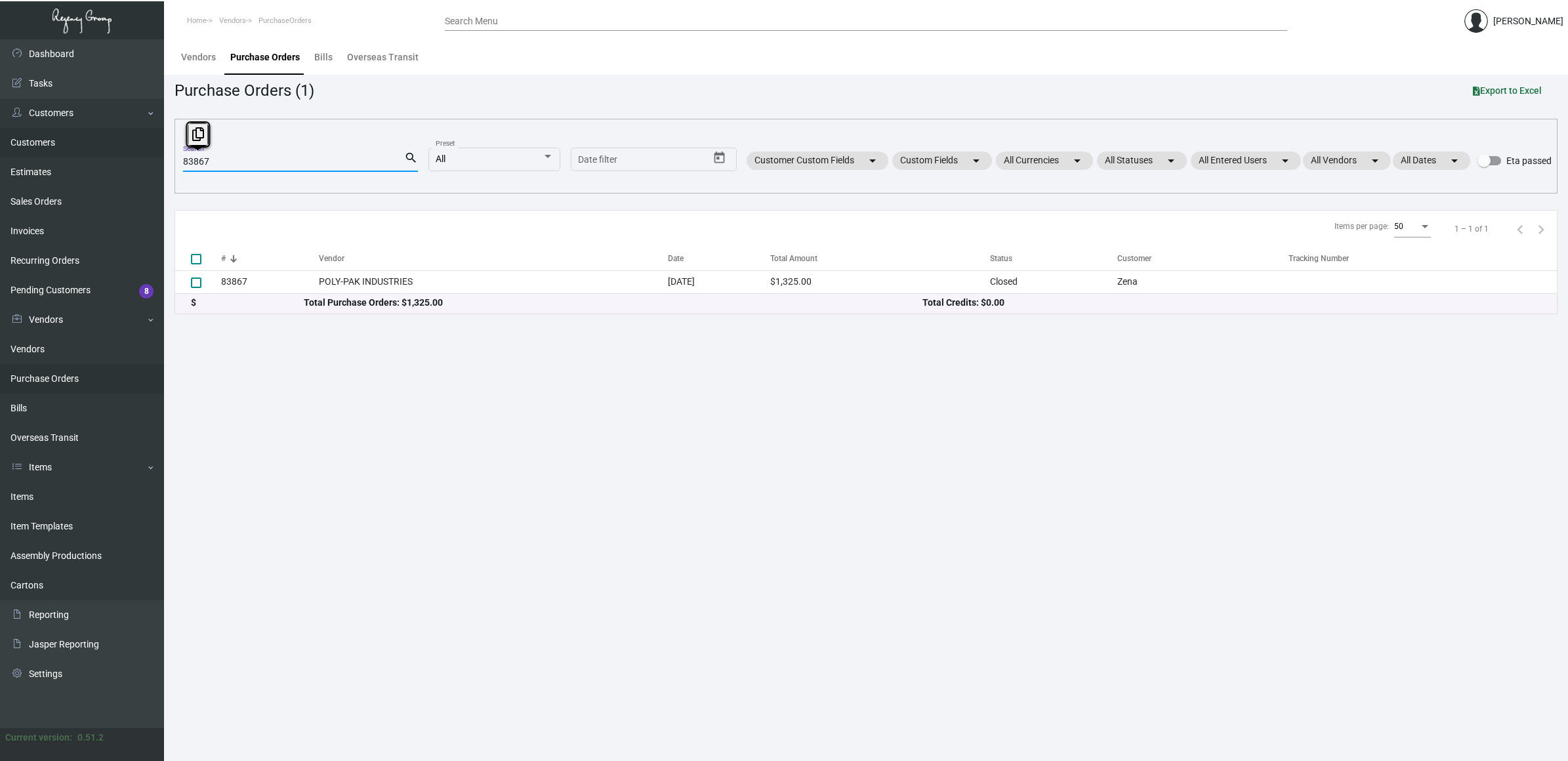
drag, startPoint x: 231, startPoint y: 162, endPoint x: 50, endPoint y: 141, distance: 182.2
click at [50, 141] on div "Dashboard Dashboard Tasks Customers Customers Estimates Sales Orders Invoices R…" at bounding box center [784, 400] width 1568 height 722
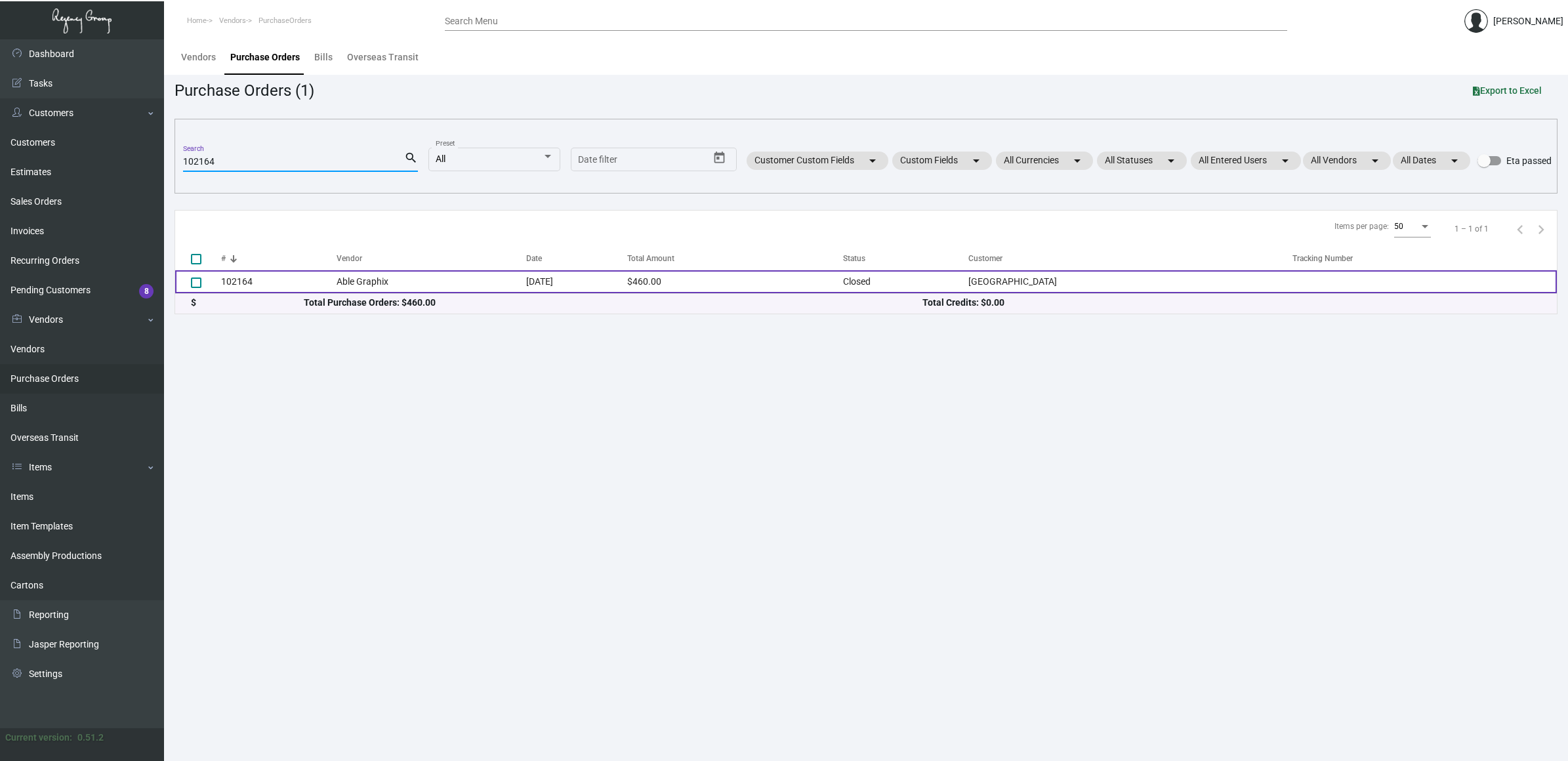
type input "102164"
click at [251, 282] on td "102164" at bounding box center [279, 282] width 116 height 23
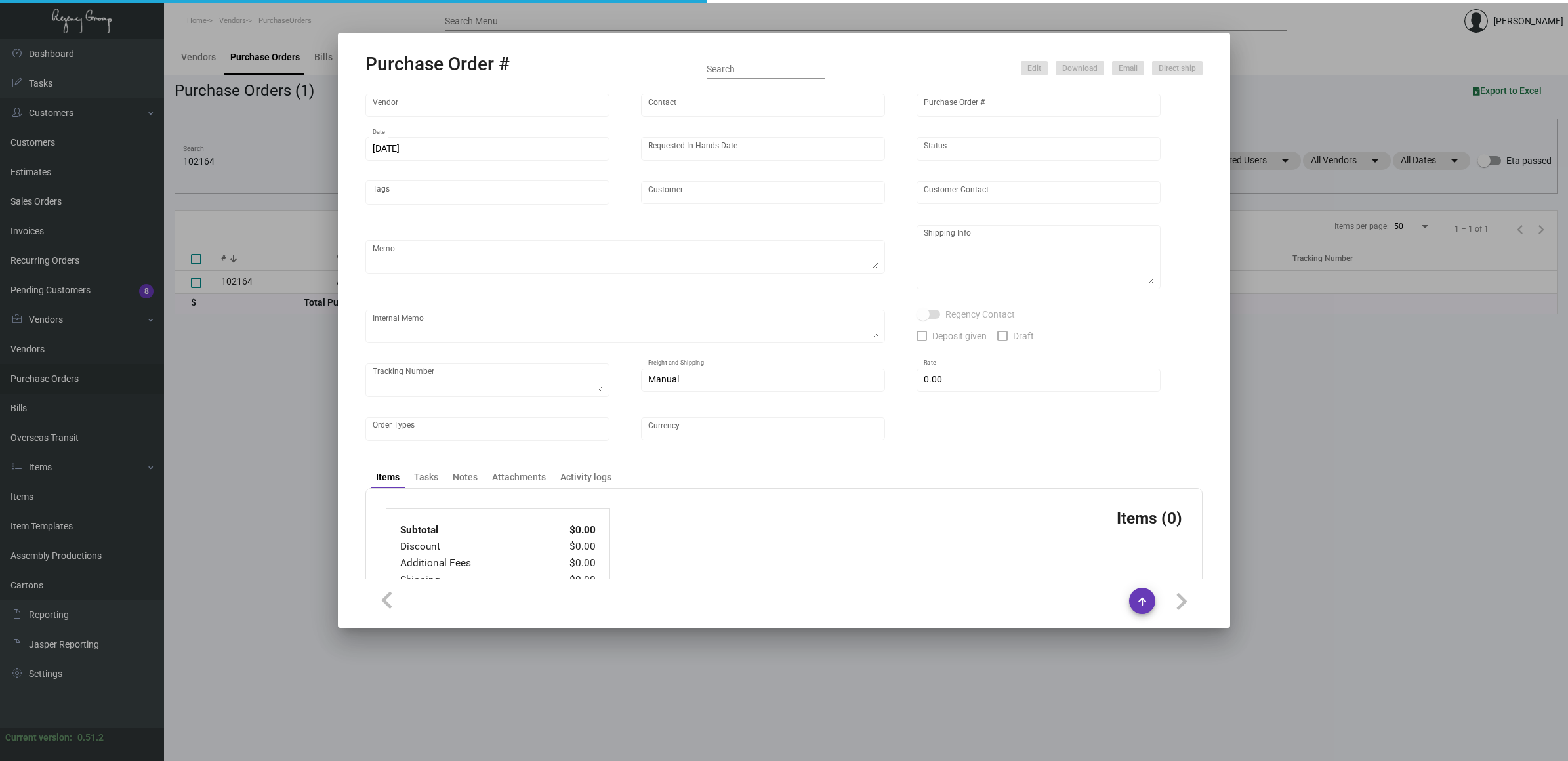
type input "Able Graphix"
type input "[PERSON_NAME] [PERSON_NAME]"
type input "102164"
type input "[DATE]"
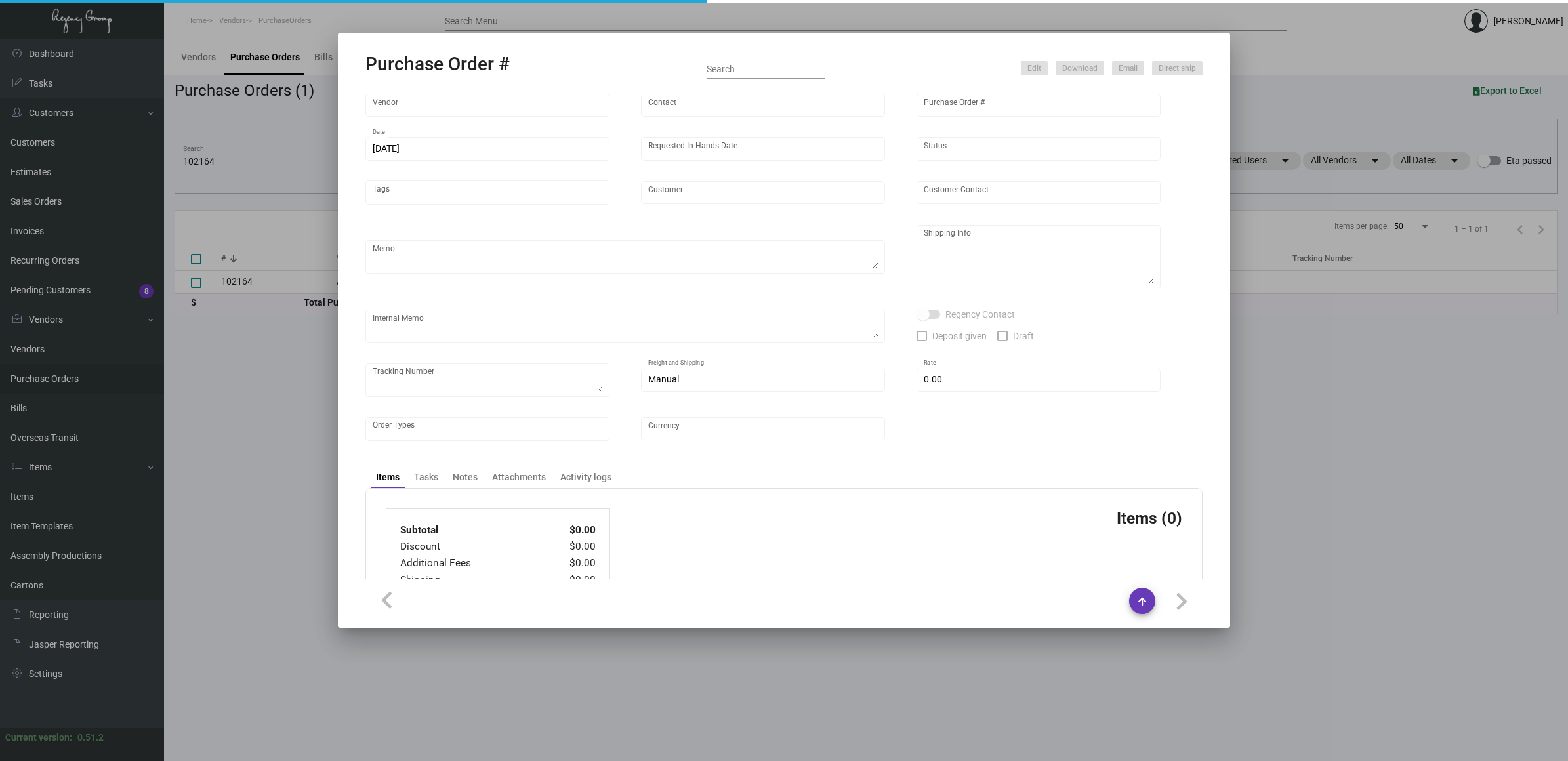
type input "[GEOGRAPHIC_DATA]"
type input "[PERSON_NAME]"
type textarea "Reorder - Purchase Order #79320 / BLIND SHIP ON UPS# 1AY276"
type textarea "[GEOGRAPHIC_DATA] - [PERSON_NAME] [STREET_ADDRESS]"
type input "$ 0.00"
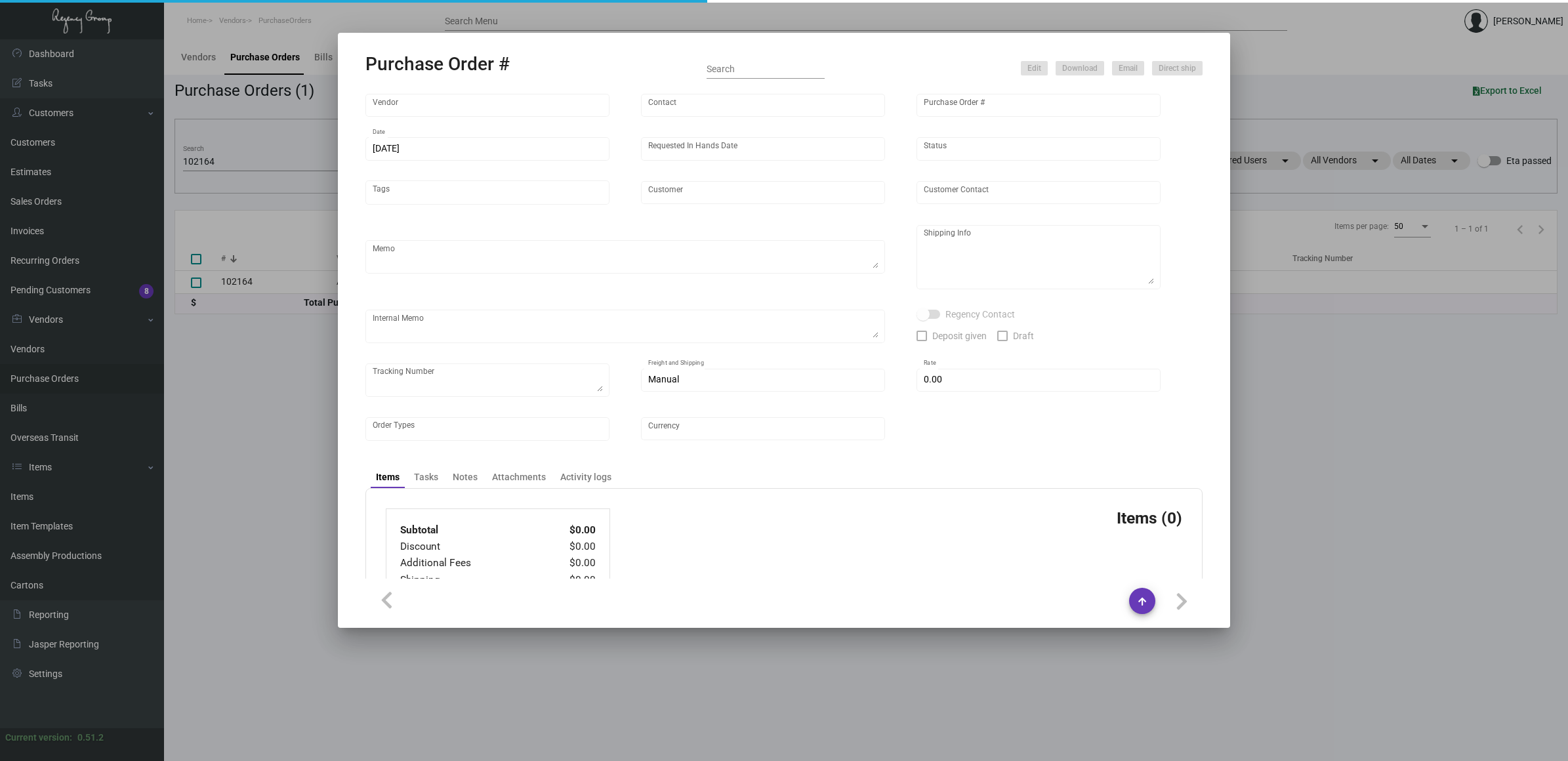
type input "United States Dollar $"
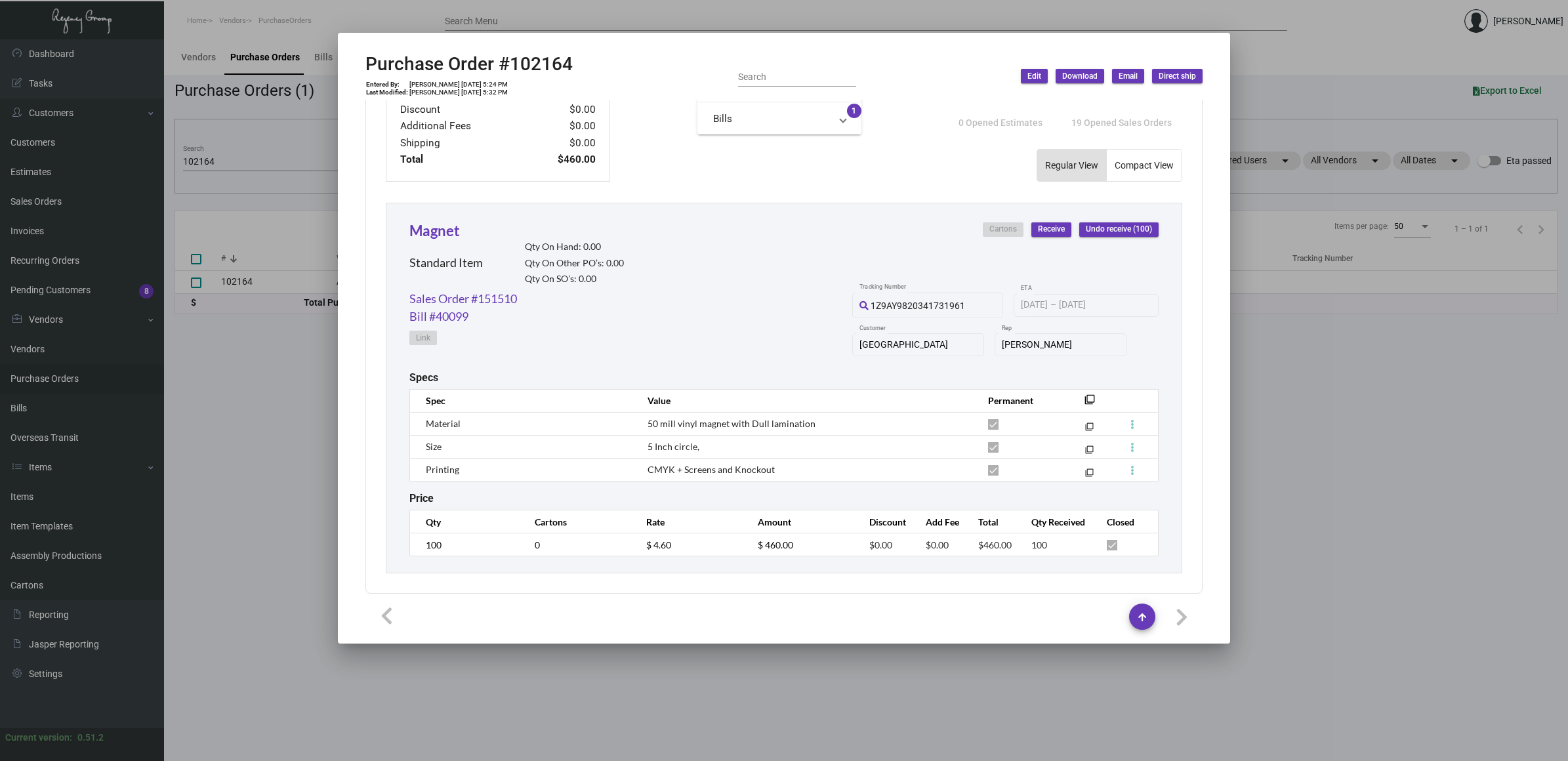
scroll to position [515, 0]
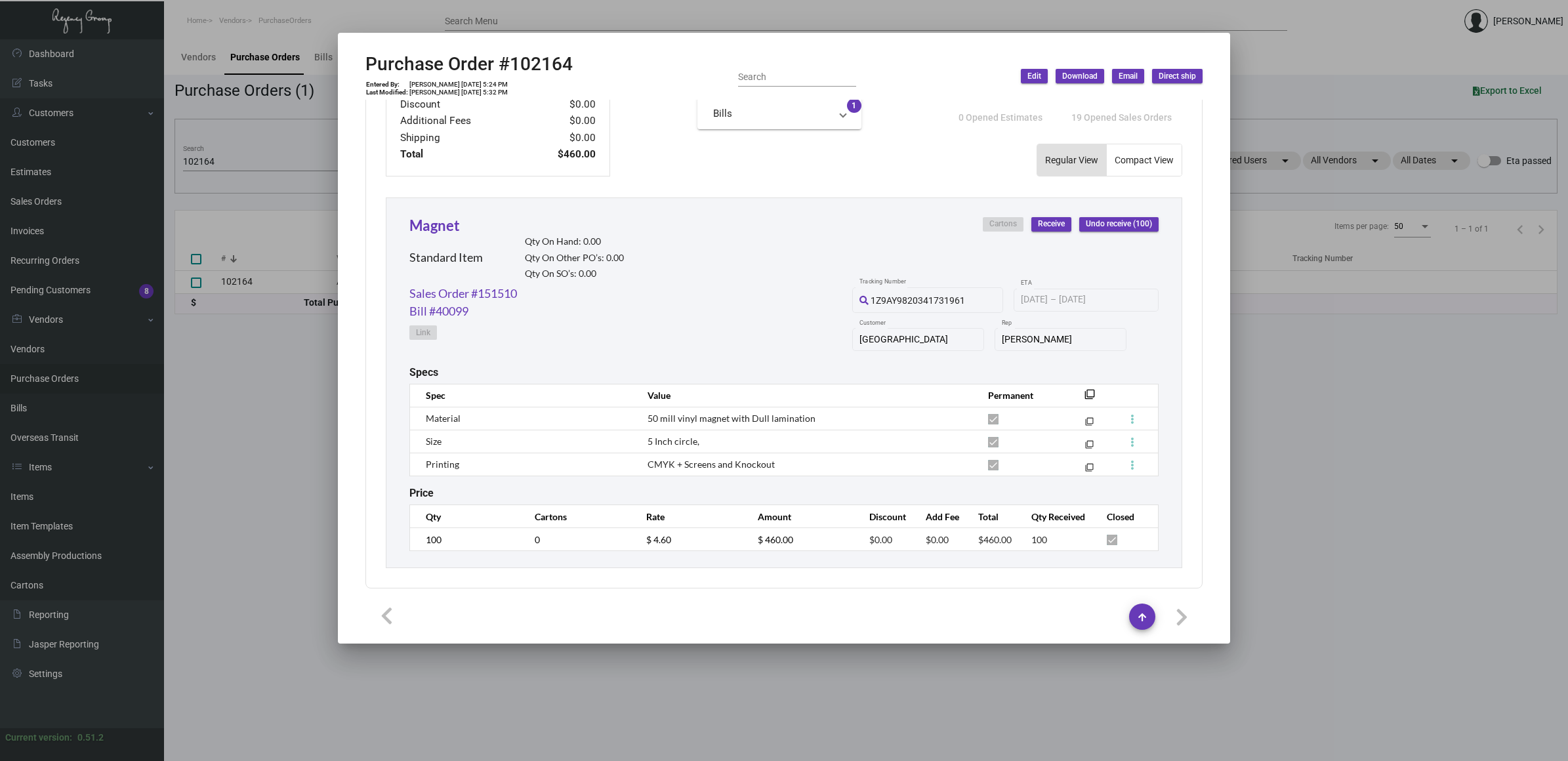
click at [1035, 76] on span "Edit" at bounding box center [1034, 76] width 14 height 11
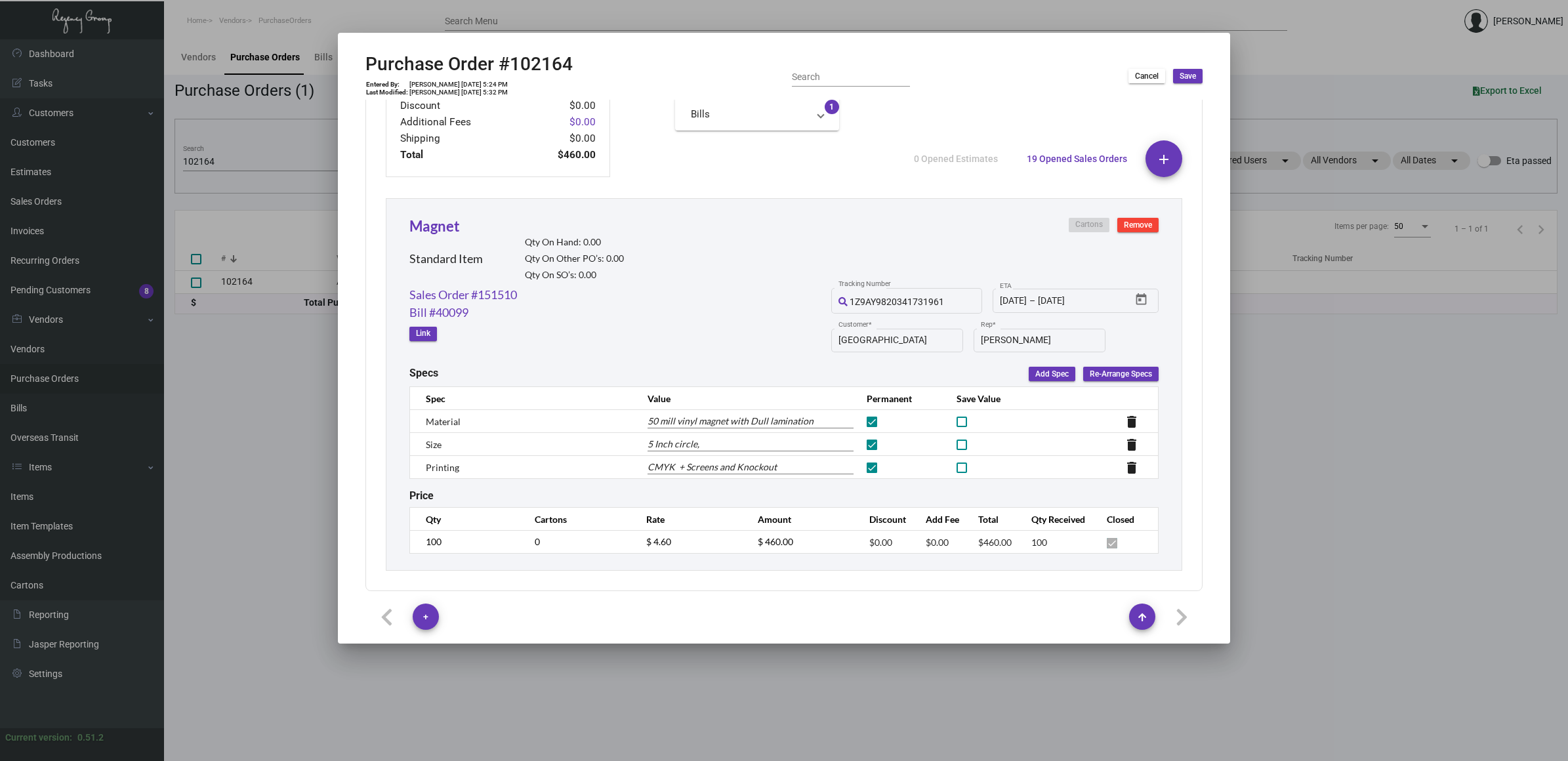
scroll to position [516, 0]
click at [653, 418] on input "50 mill vinyl magnet with Dull lamination" at bounding box center [750, 421] width 206 height 15
type input "30 mill vinyl magnet with Dull lamination"
click at [1184, 77] on span "Save" at bounding box center [1187, 76] width 16 height 11
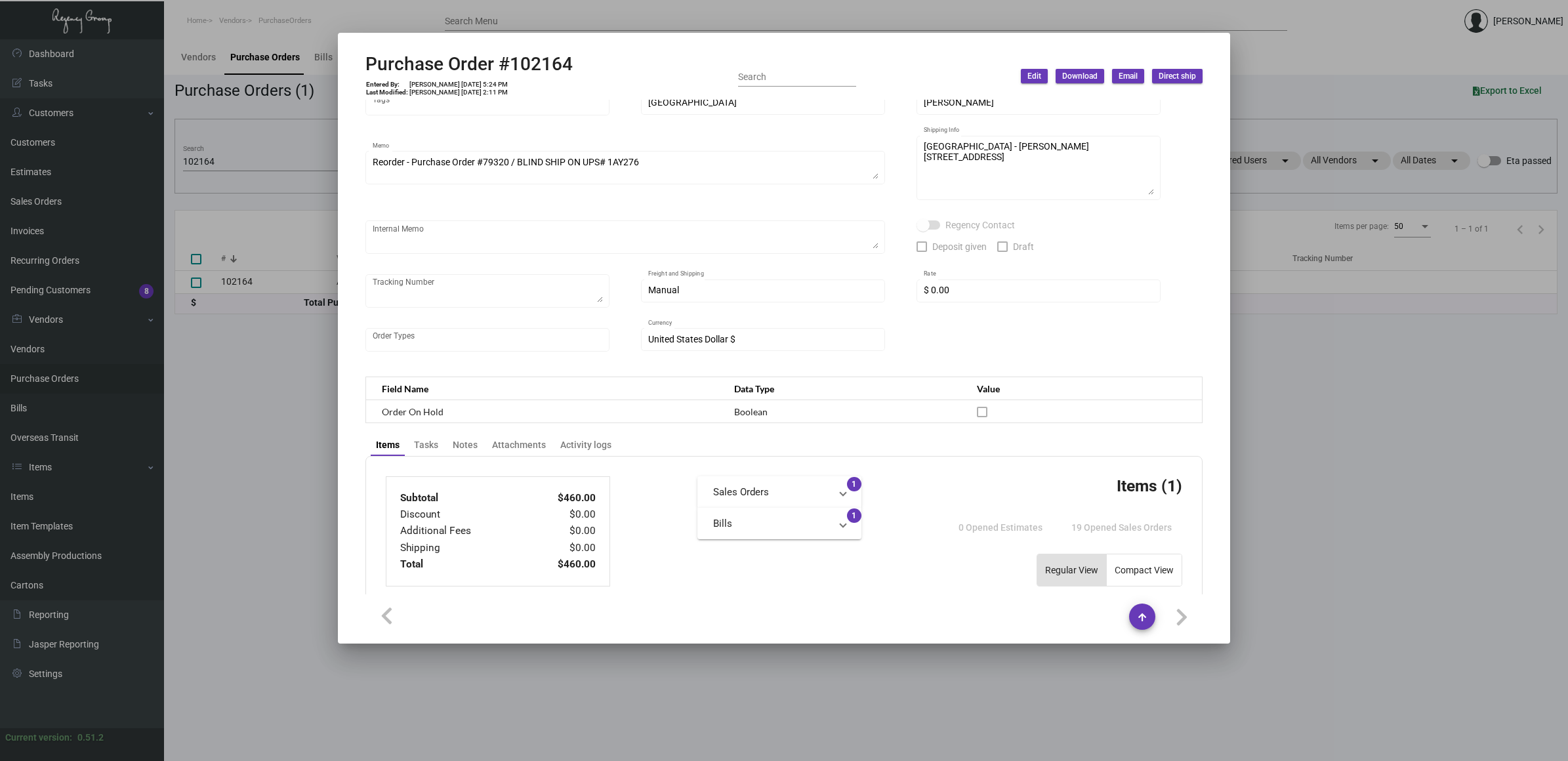
scroll to position [0, 0]
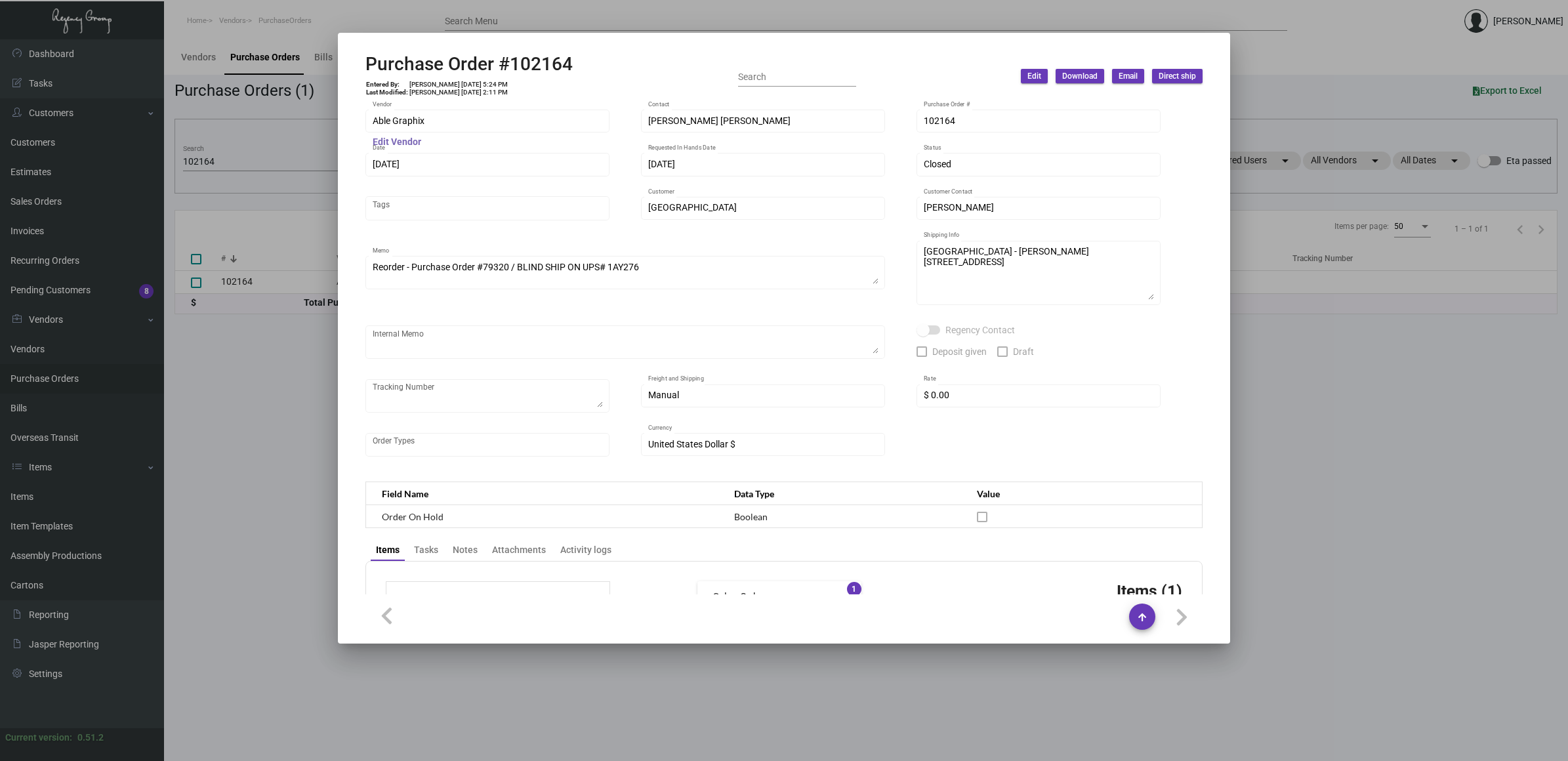
click at [398, 142] on mat-hint "Edit Vendor" at bounding box center [396, 142] width 48 height 11
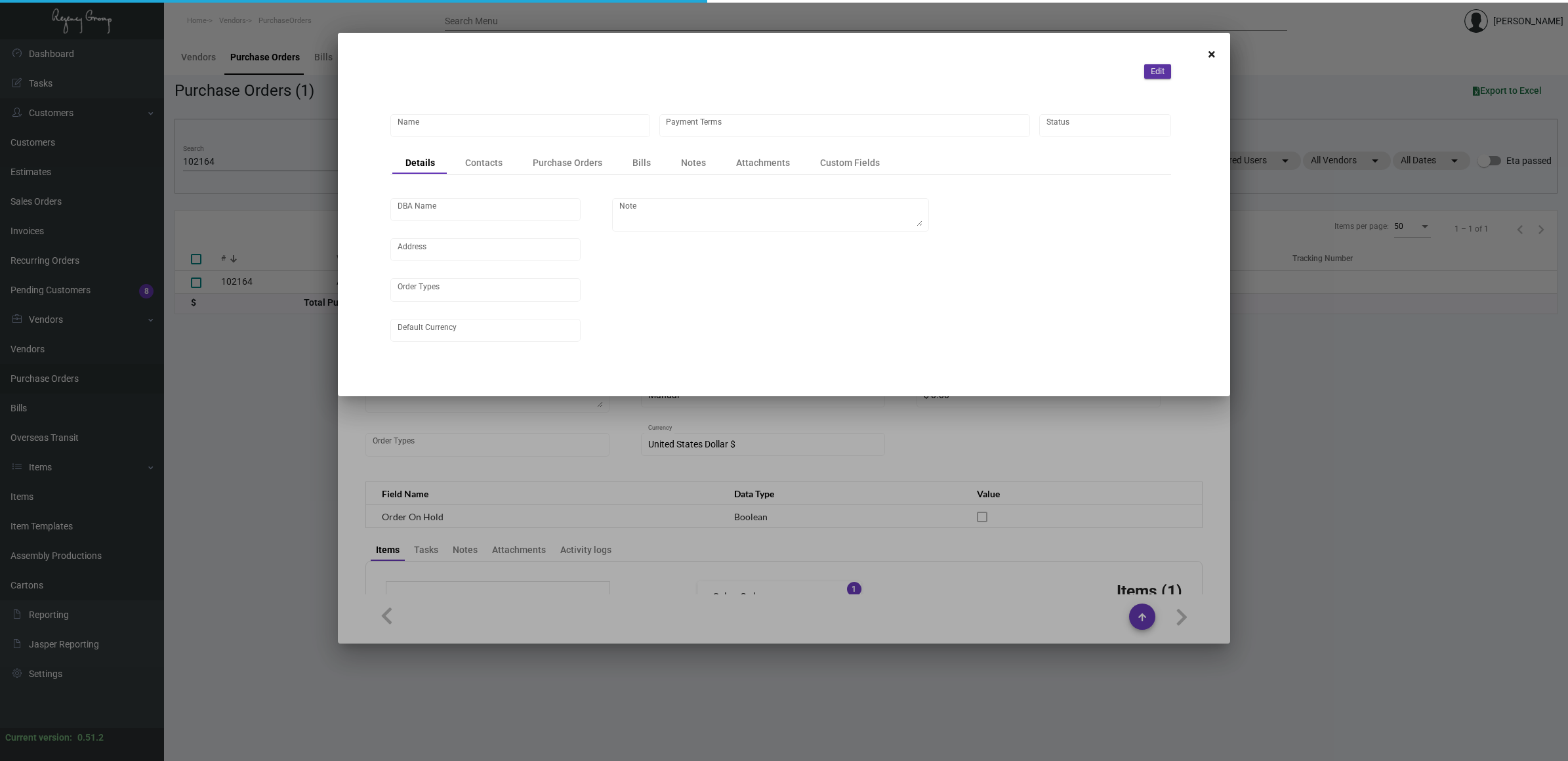
type input "Able Graphix"
type input "Net 30"
type input "United States Dollar $"
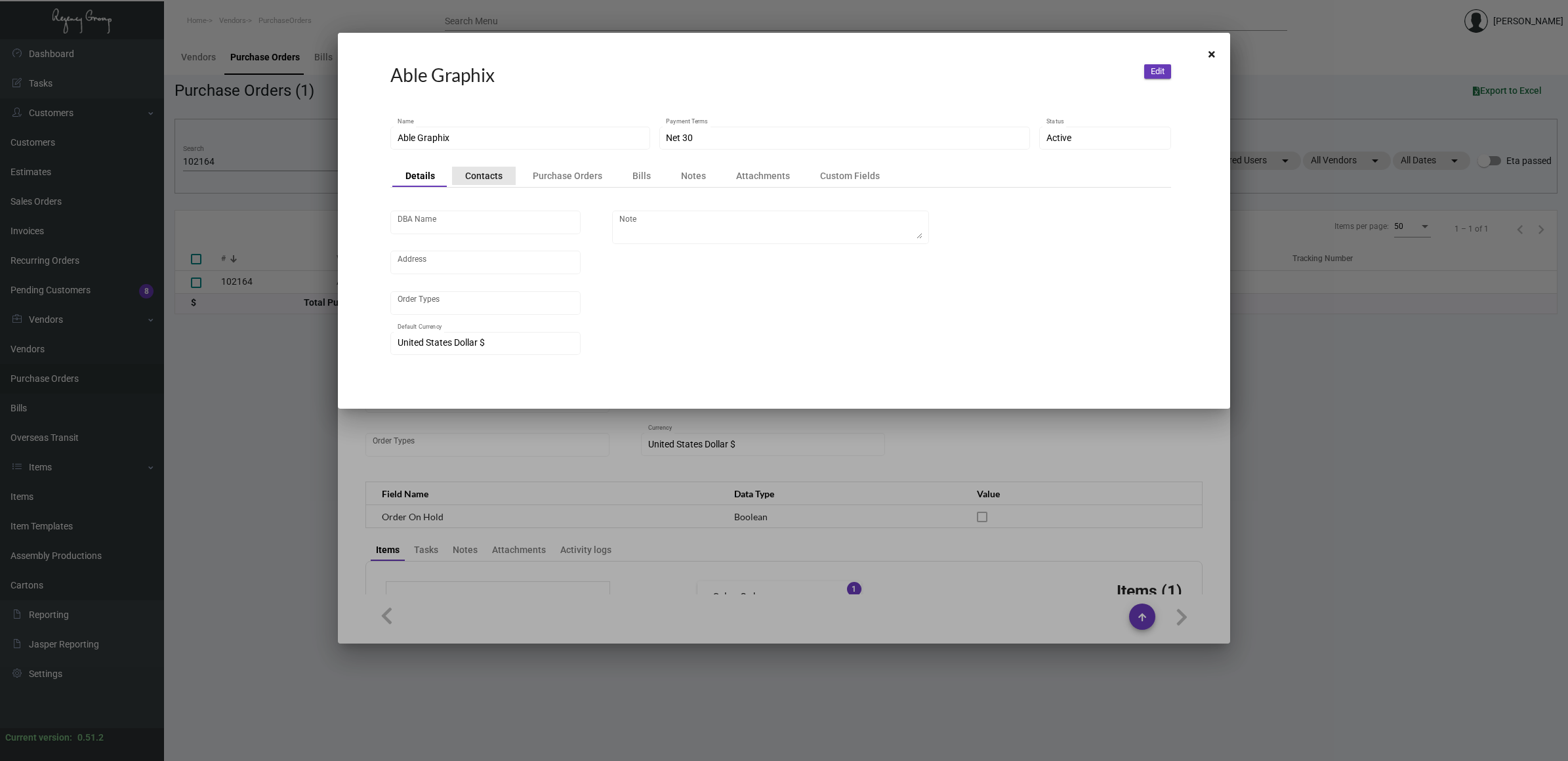
click at [497, 166] on div "Contacts" at bounding box center [484, 175] width 64 height 18
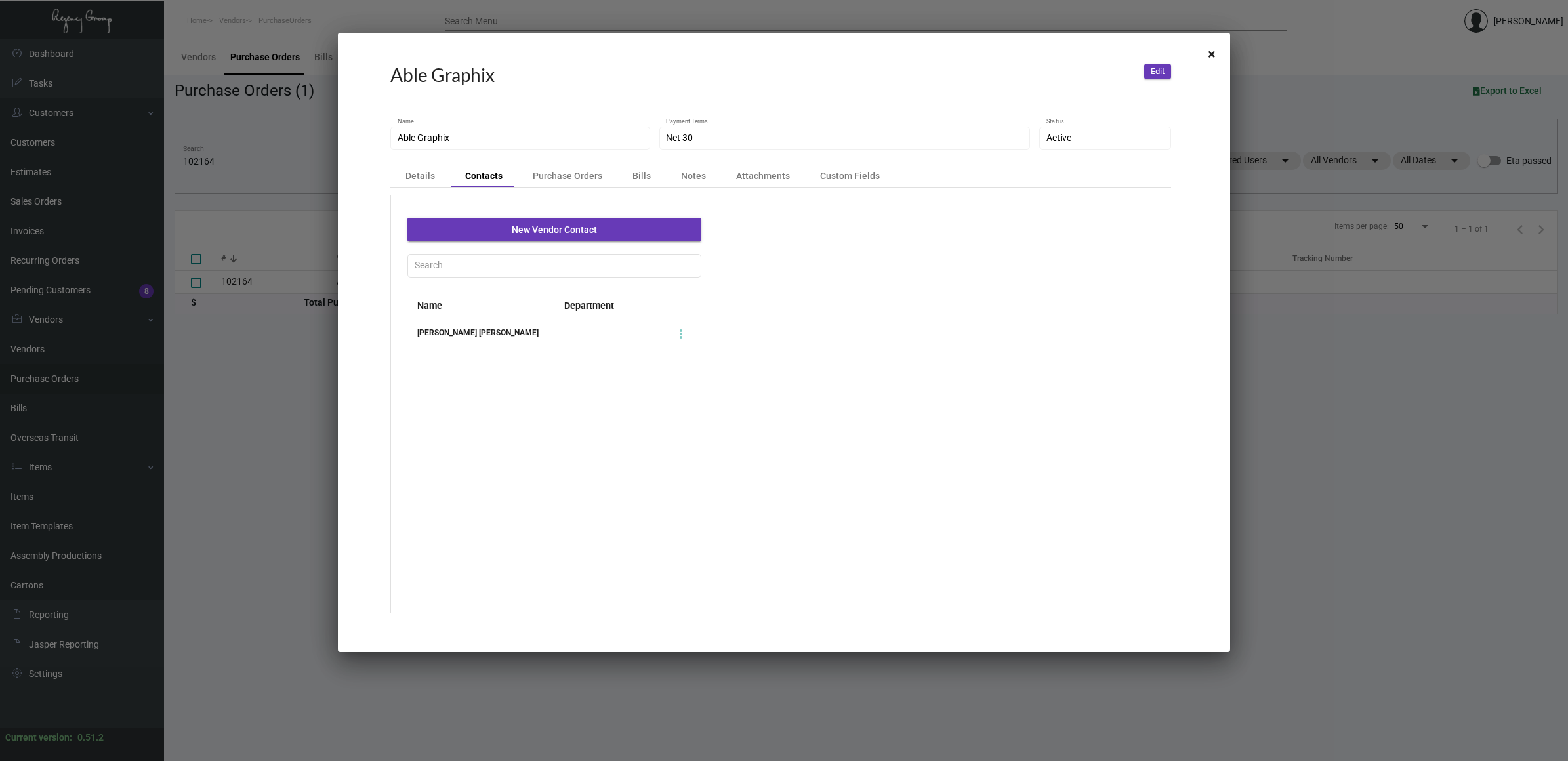
click at [512, 333] on div "[PERSON_NAME] [PERSON_NAME]" at bounding box center [481, 333] width 147 height 13
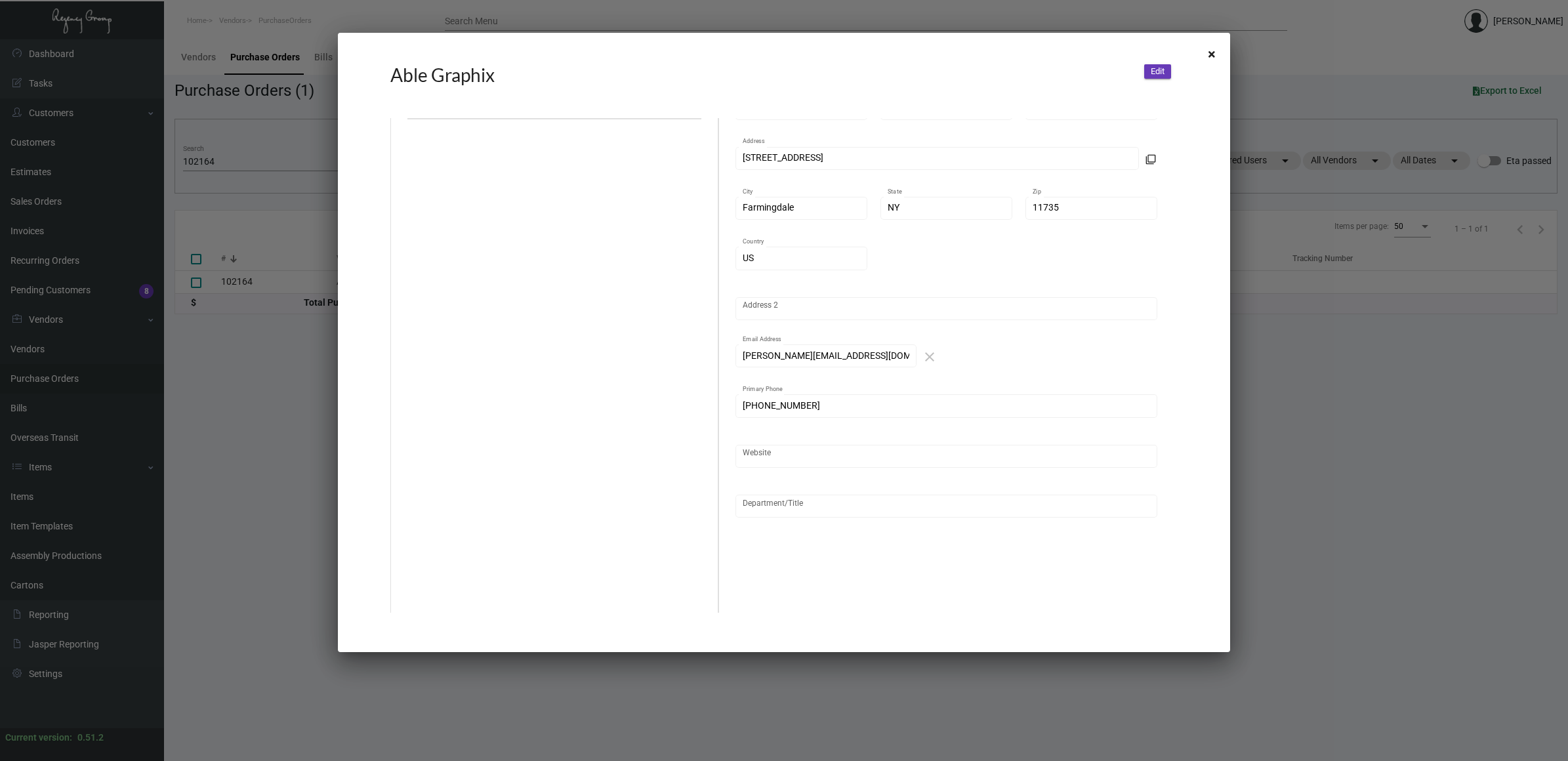
scroll to position [239, 0]
click at [786, 700] on div at bounding box center [784, 380] width 1568 height 761
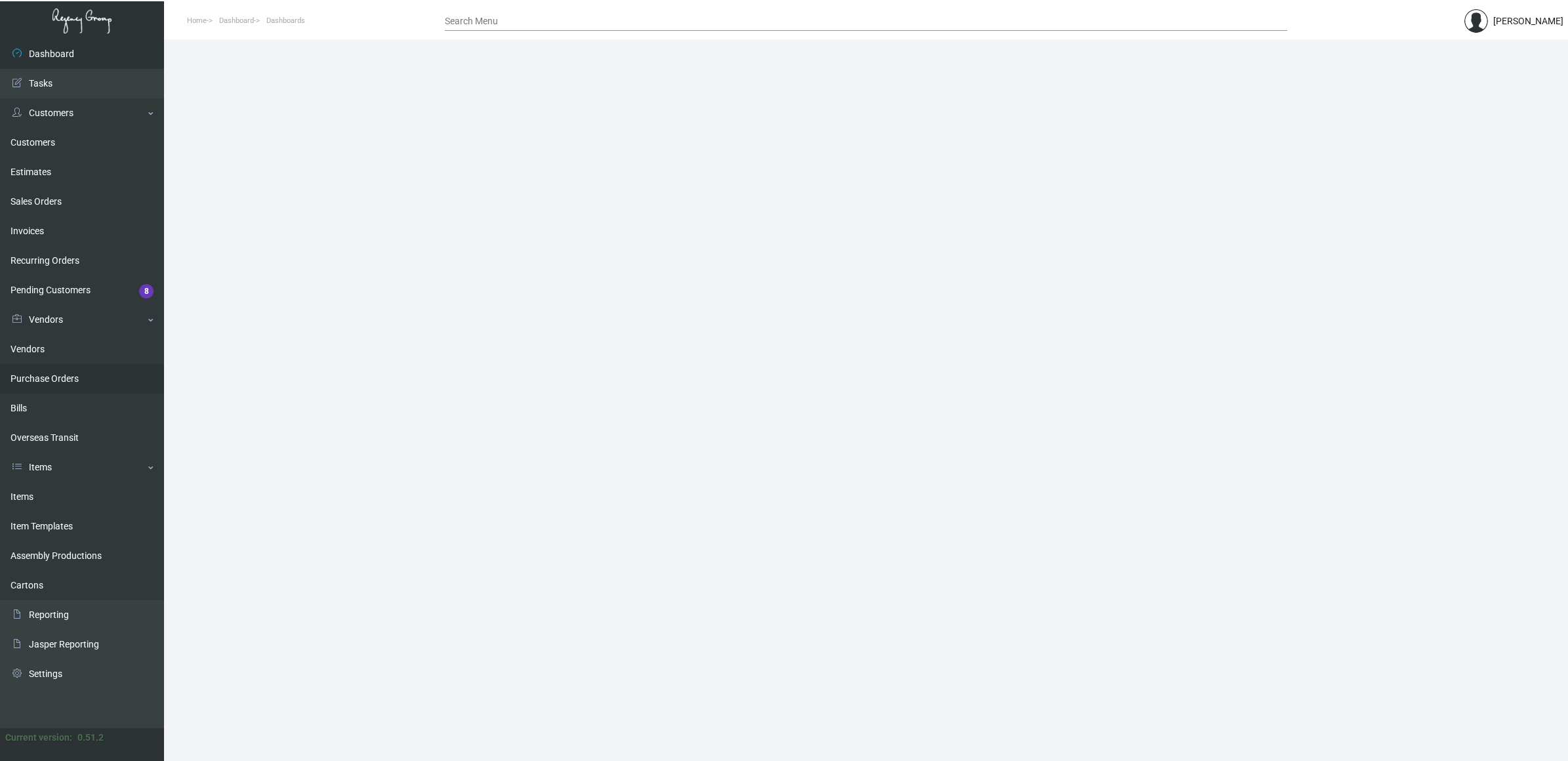
click at [31, 384] on link "Purchase Orders" at bounding box center [82, 379] width 164 height 30
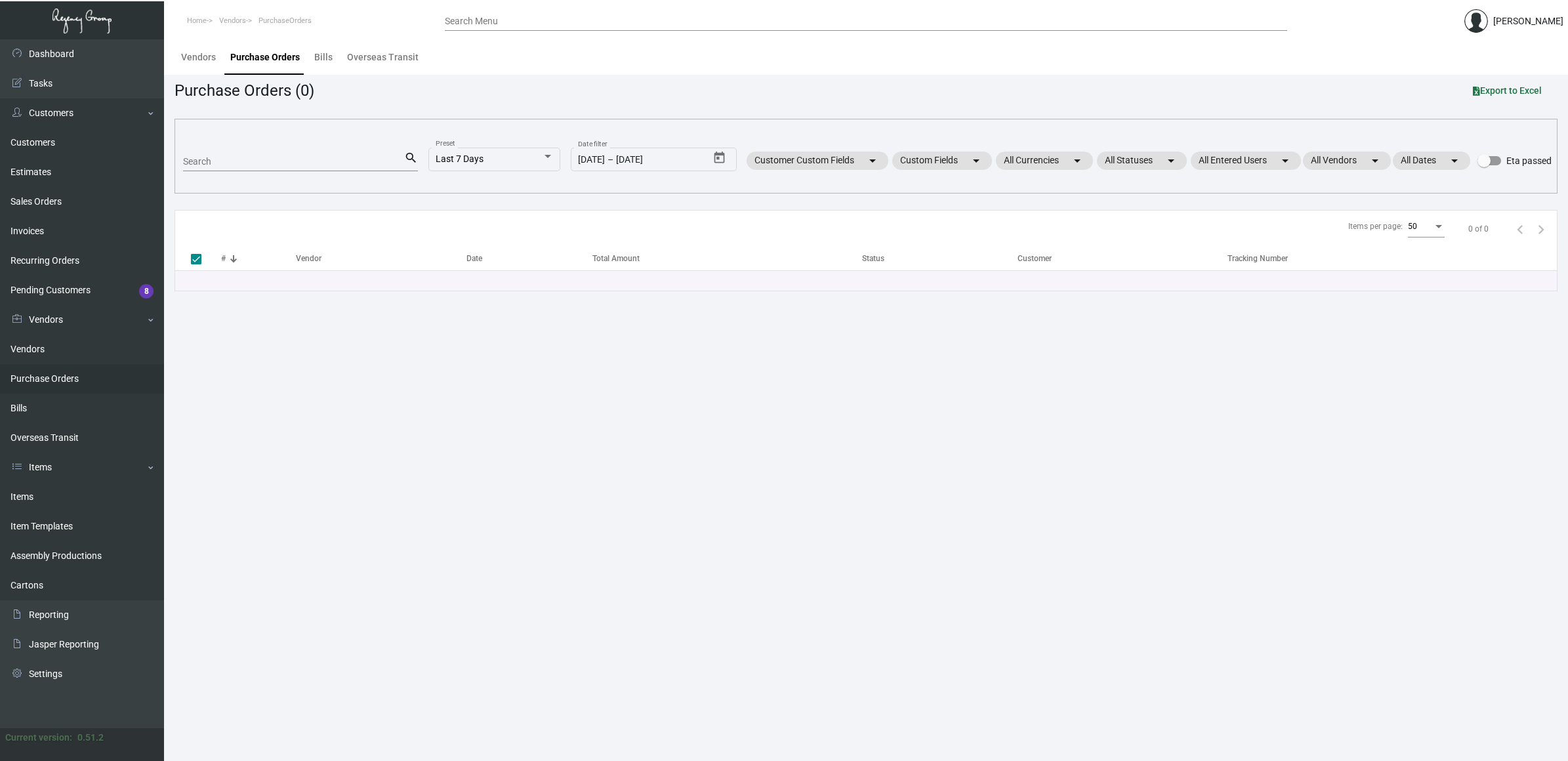
click at [305, 162] on input "Search" at bounding box center [294, 162] width 221 height 11
paste input "92822"
type input "92822"
checkbox input "false"
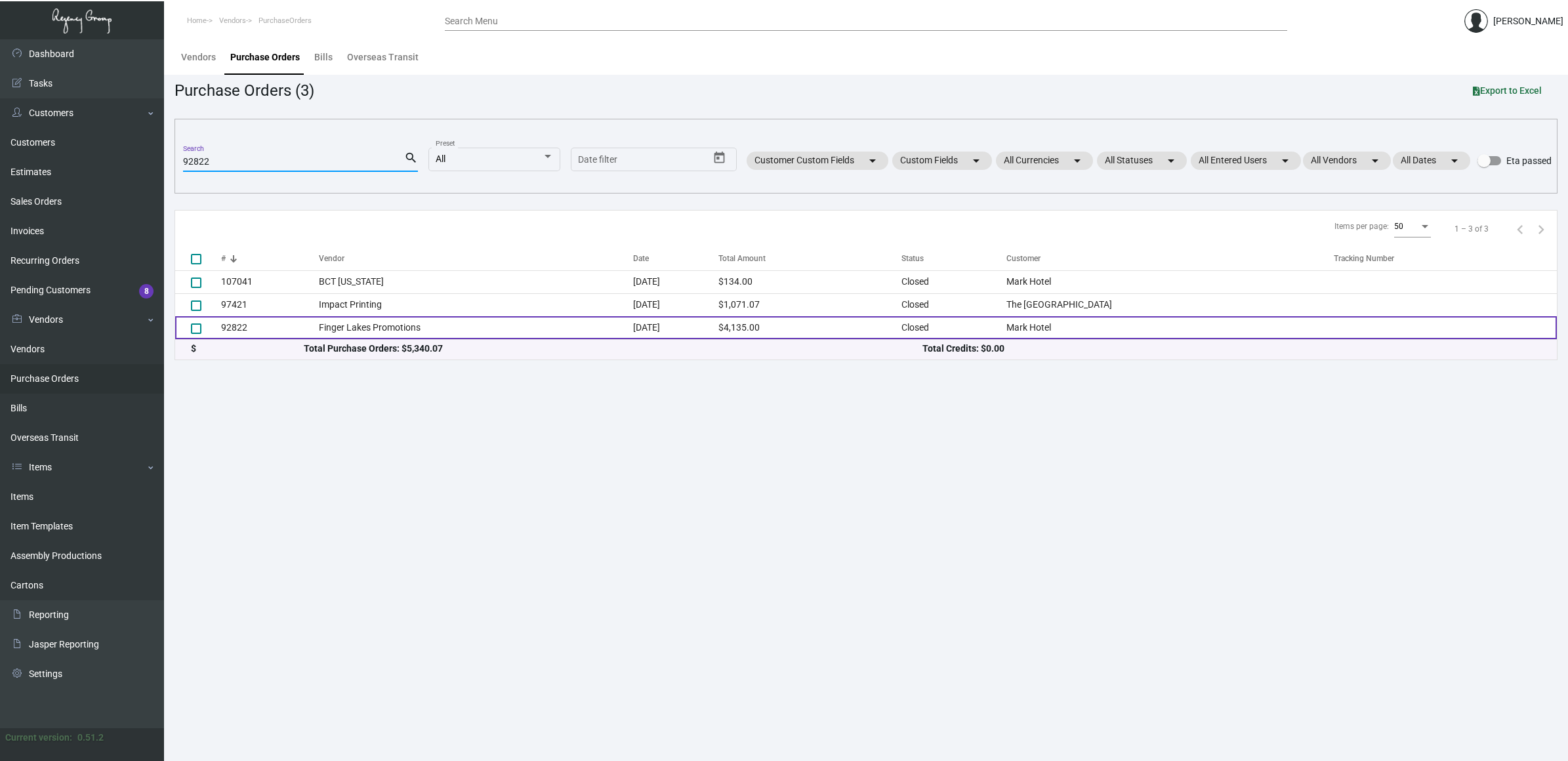
type input "92822"
click at [402, 332] on td "Finger Lakes Promotions" at bounding box center [476, 328] width 315 height 23
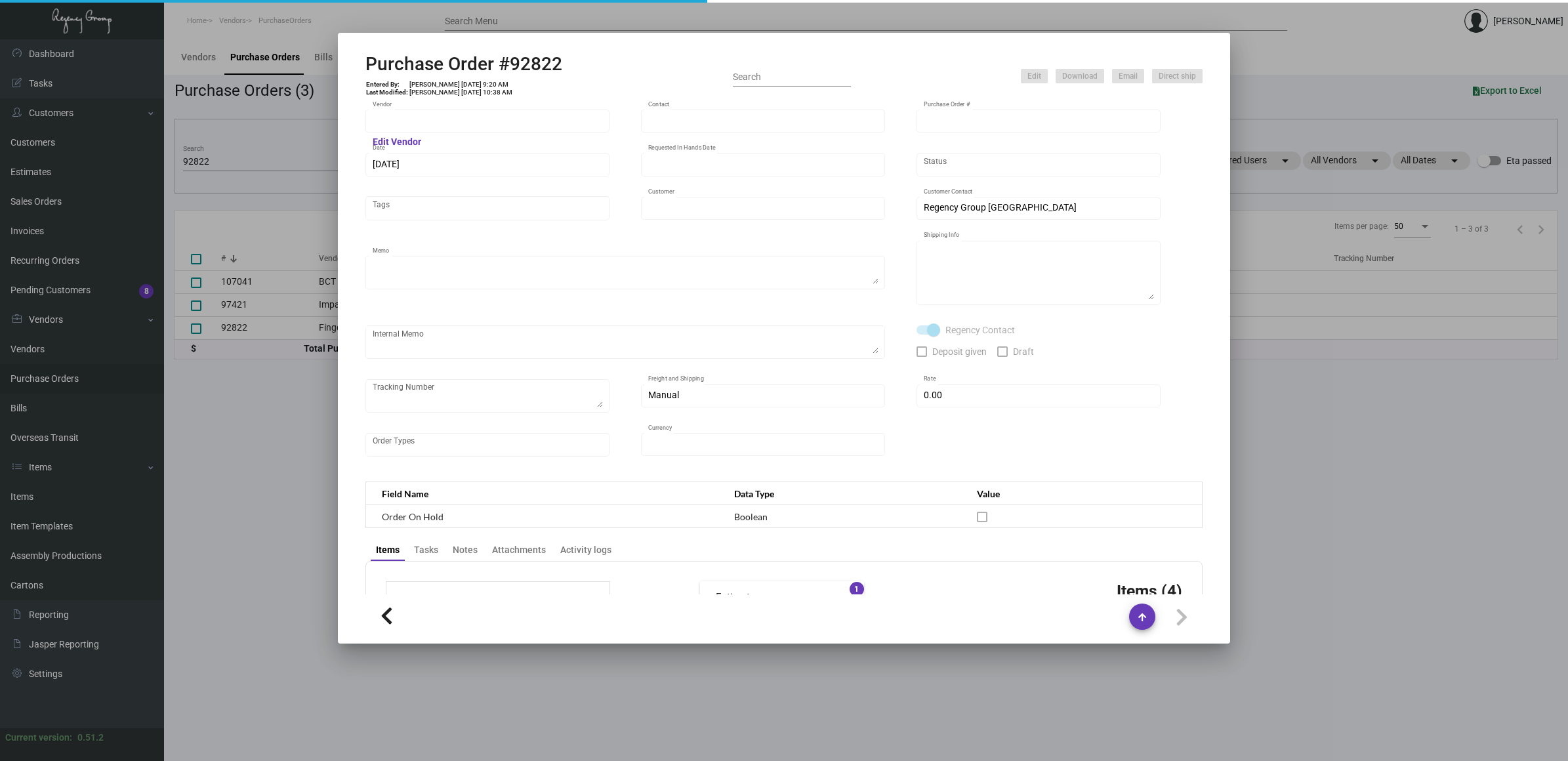
type input "Finger Lakes Promotions"
type input "[PERSON_NAME]"
type input "92822"
type input "8/26/2022"
type input "9/30/2022"
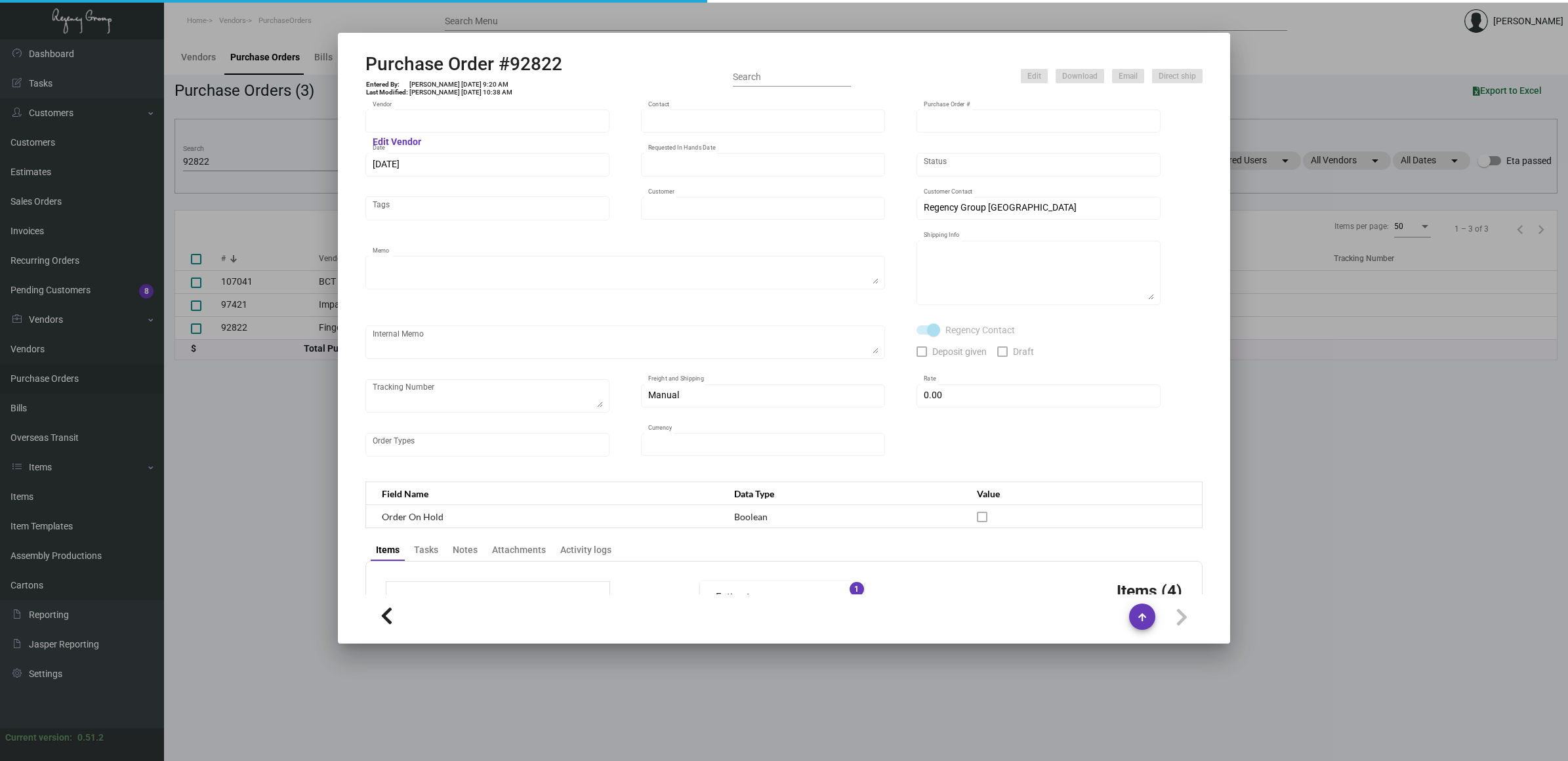
type input "Mark Hotel"
type textarea "Repeat previous PO 84401. Ship via AIR."
type textarea "Alex Penate Regency Group NJ 22 Belgrove Dr. Kearny, NJ, 07032 US"
checkbox input "true"
type input "$ 0.00"
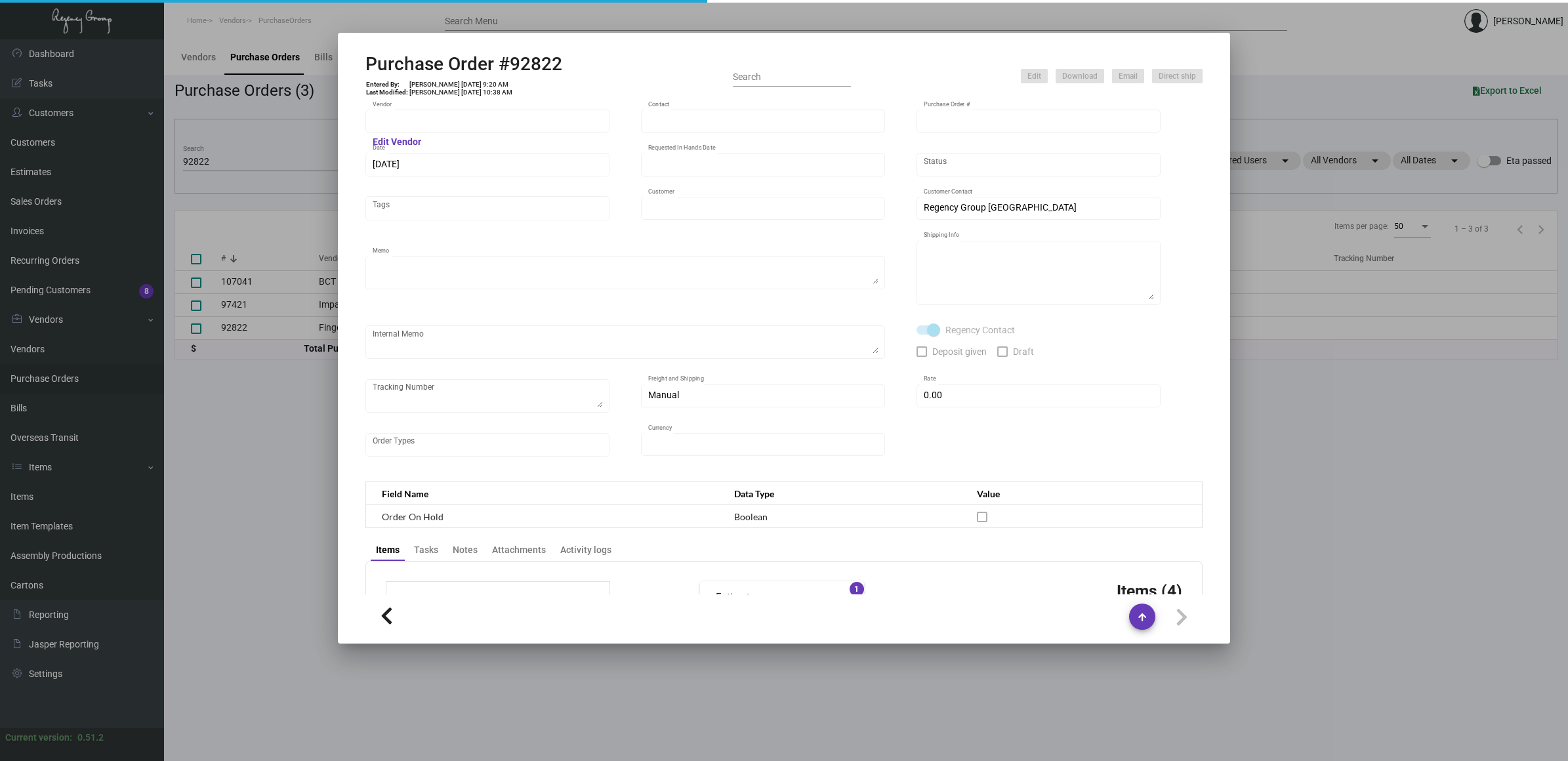
type input "United States Dollar $"
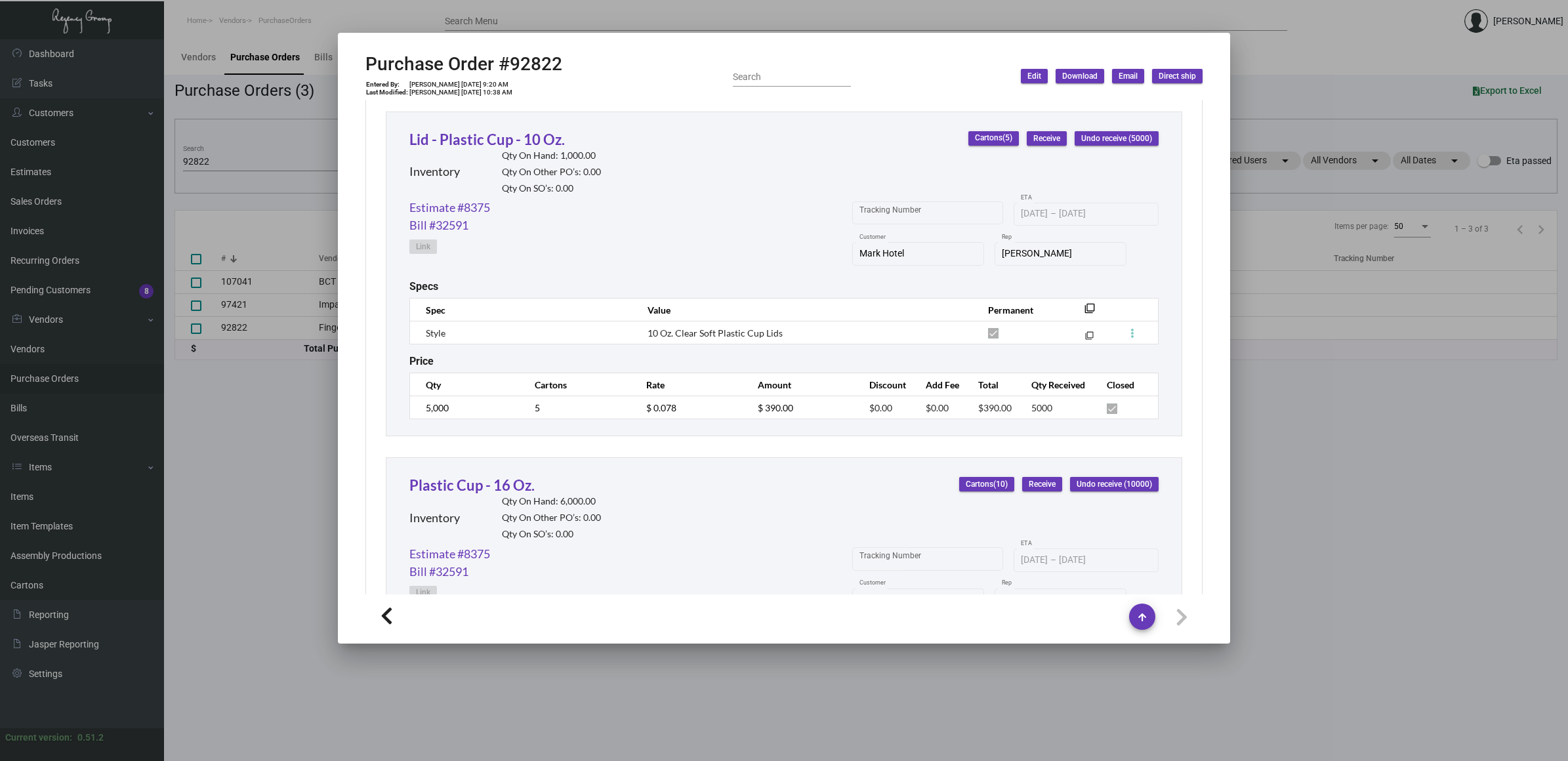
scroll to position [1025, 0]
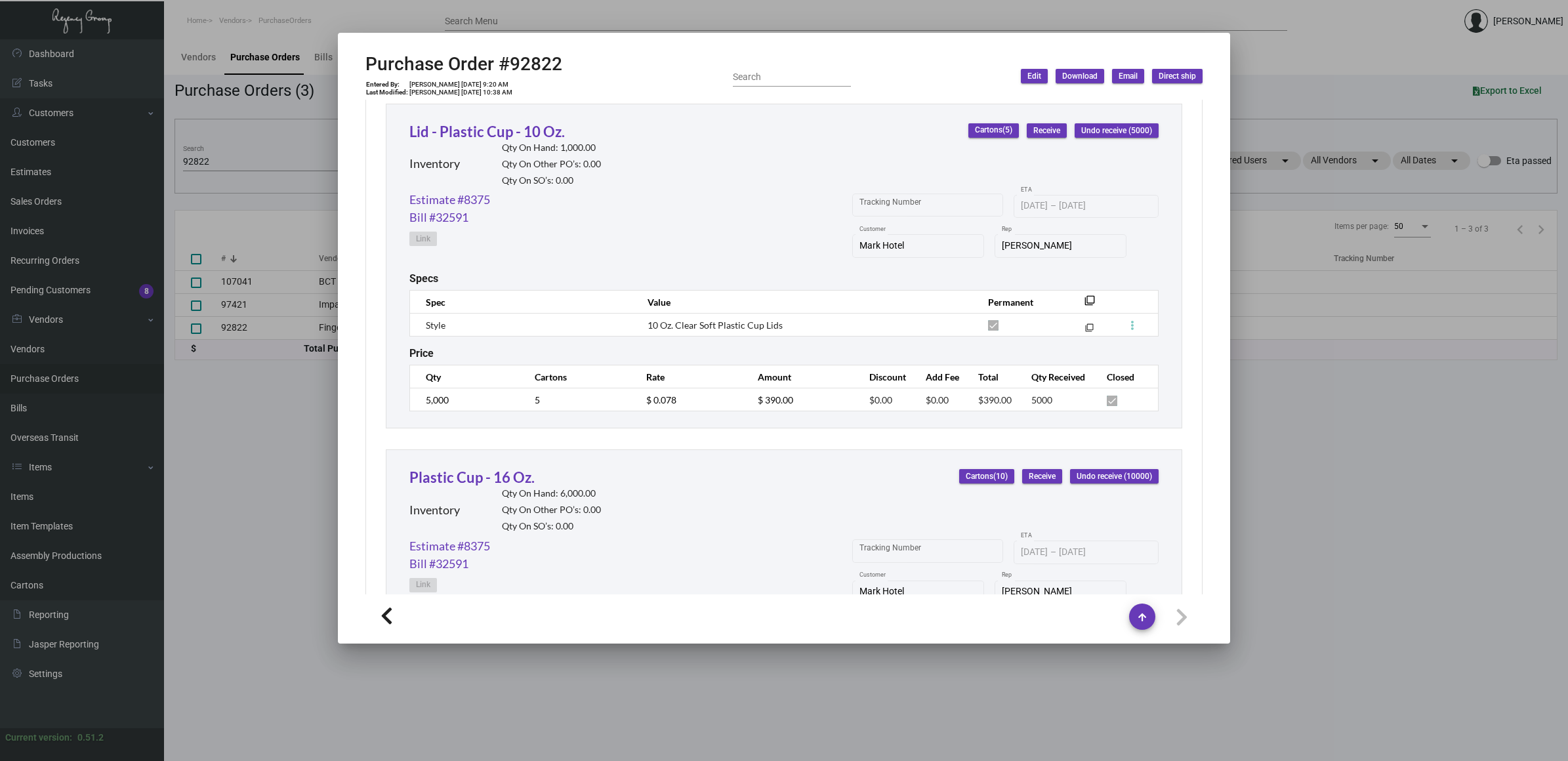
click at [706, 320] on span "10 Oz. Clear Soft Plastic Cup Lids" at bounding box center [715, 326] width 135 height 11
click at [705, 320] on span "10 Oz. Clear Soft Plastic Cup Lids" at bounding box center [715, 326] width 135 height 11
copy tr "10 Oz. Clear Soft Plastic Cup Lids filter_none"
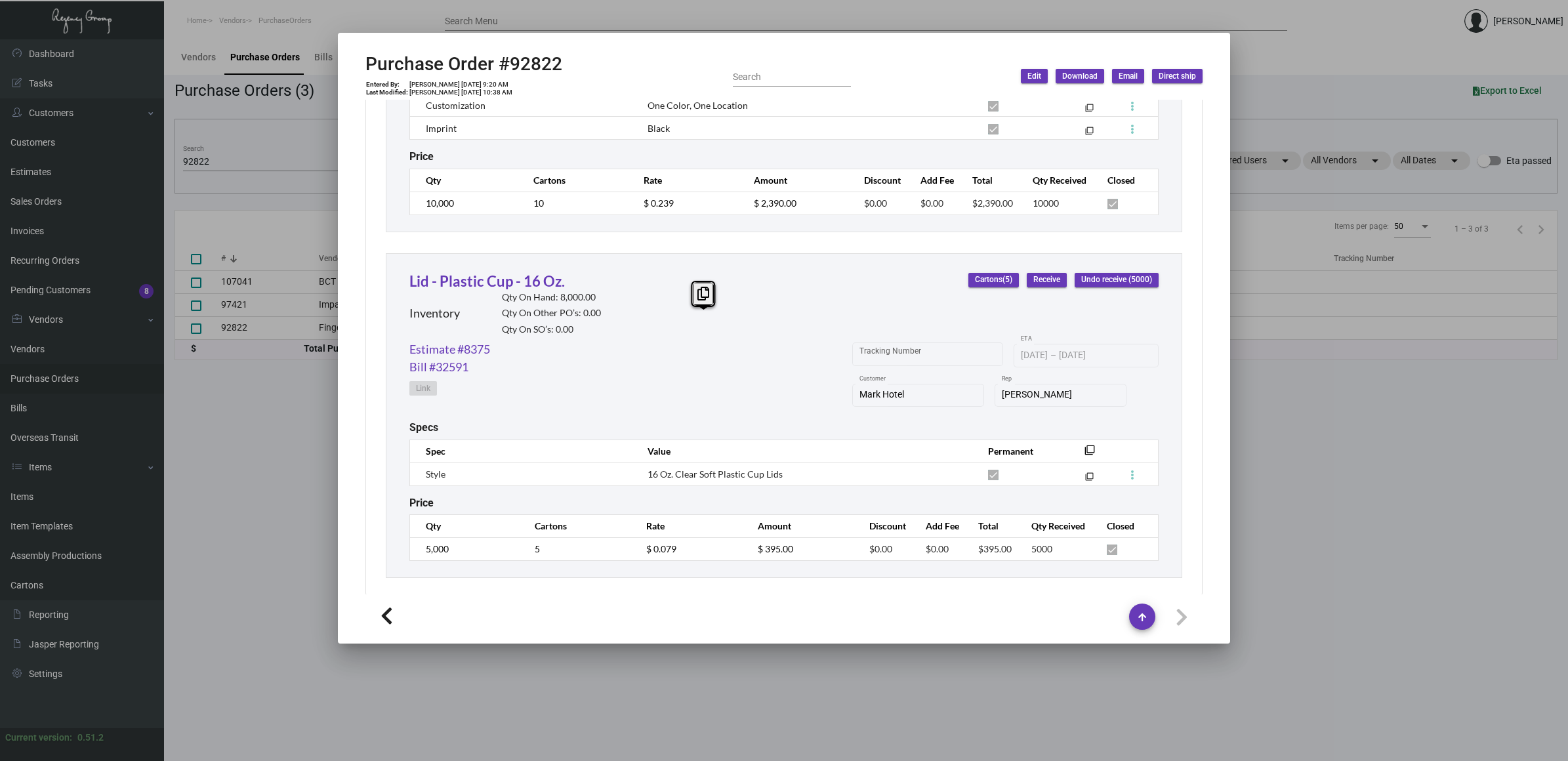
scroll to position [1622, 0]
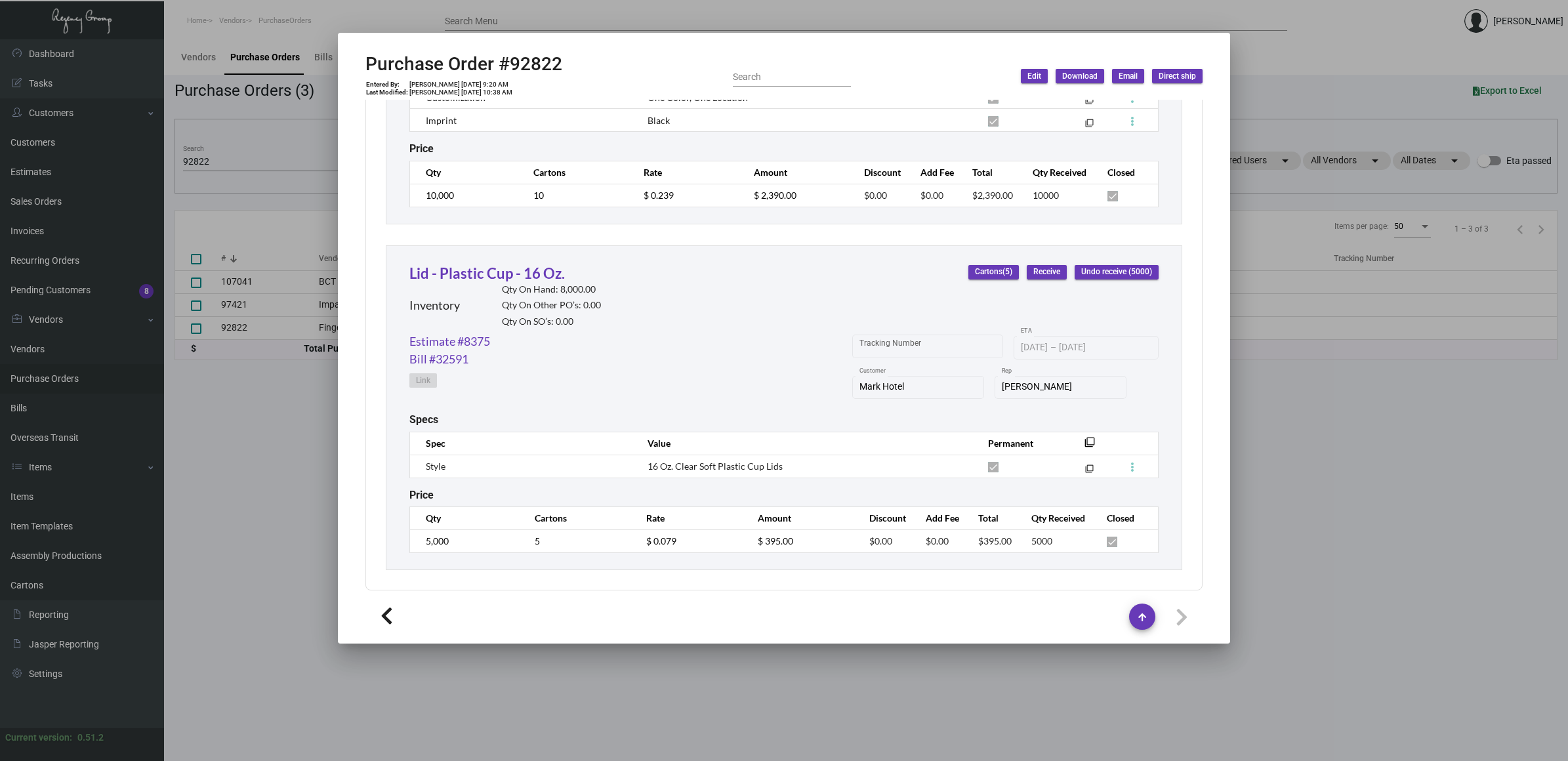
click at [520, 51] on mat-dialog-container "Purchase Order #92822 Entered By: Cristal Tineo 8/26/22, 9:20 AM Last Modified:…" at bounding box center [784, 338] width 892 height 611
copy h2 "92822"
click at [310, 389] on div at bounding box center [784, 380] width 1568 height 761
click at [310, 389] on main "Vendors Purchase Orders Bills Overseas Transit Purchase Orders (3) Export to Ex…" at bounding box center [866, 400] width 1404 height 722
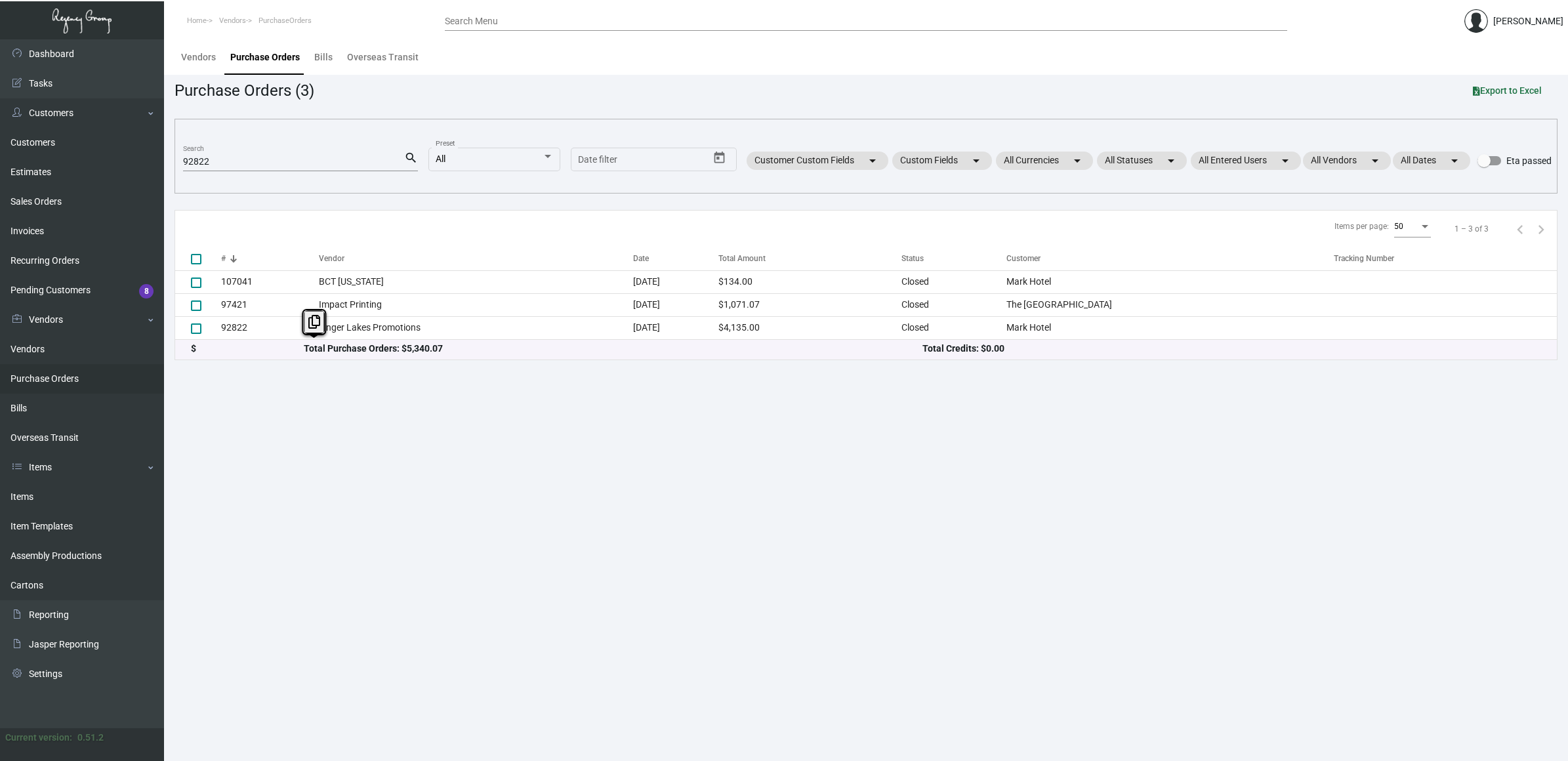
drag, startPoint x: 310, startPoint y: 389, endPoint x: 290, endPoint y: 161, distance: 228.9
click at [256, 159] on input "92822" at bounding box center [294, 162] width 221 height 11
drag, startPoint x: 290, startPoint y: 161, endPoint x: -3, endPoint y: 153, distance: 293.1
click at [0, 153] on html "Home Vendors PurchaseOrders Search Menu Cristal Tineo Dashboard Dashboard Tasks…" at bounding box center [784, 380] width 1568 height 761
paste input "105390"
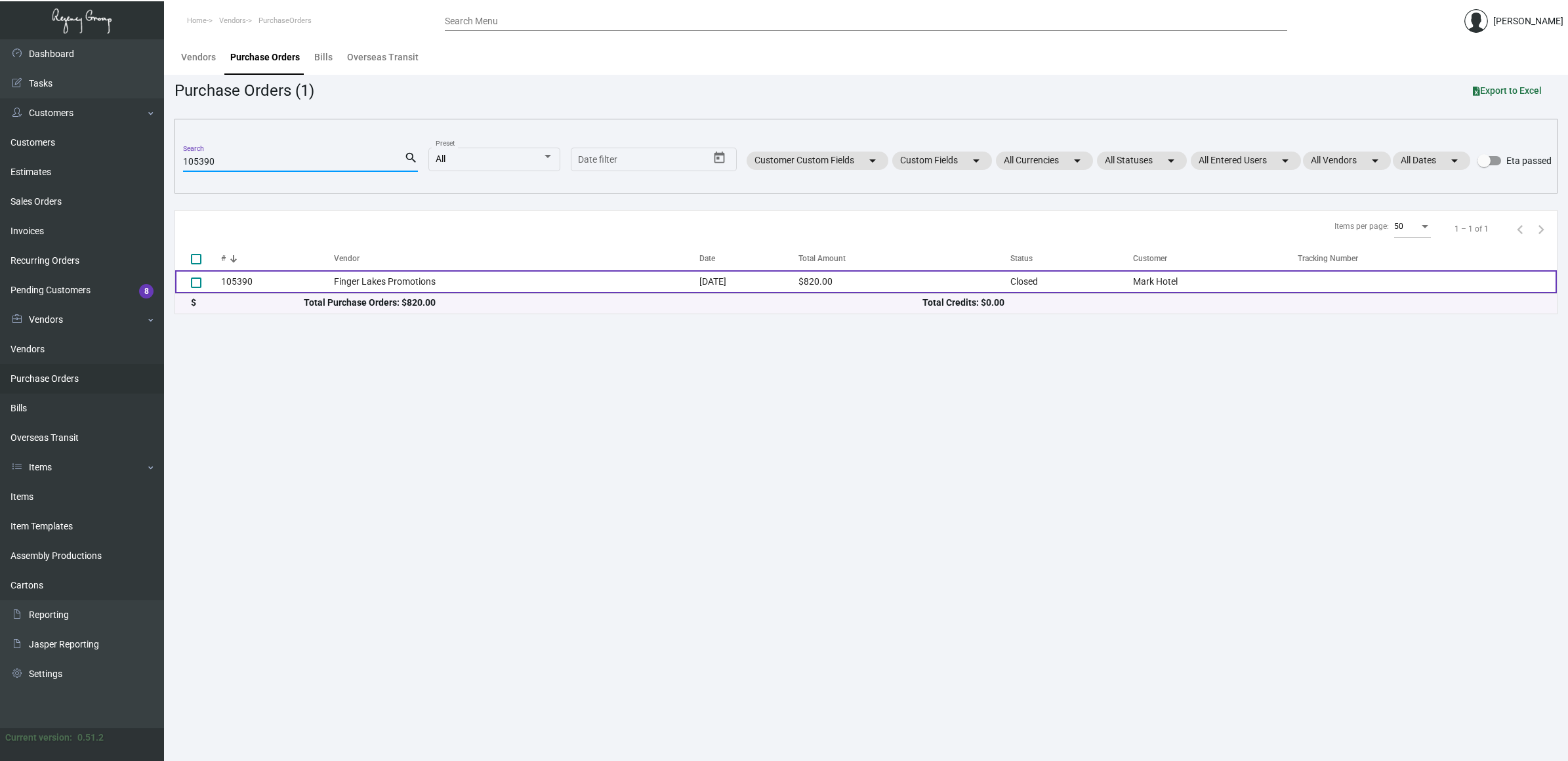
type input "105390"
click at [341, 284] on td "Finger Lakes Promotions" at bounding box center [517, 282] width 366 height 23
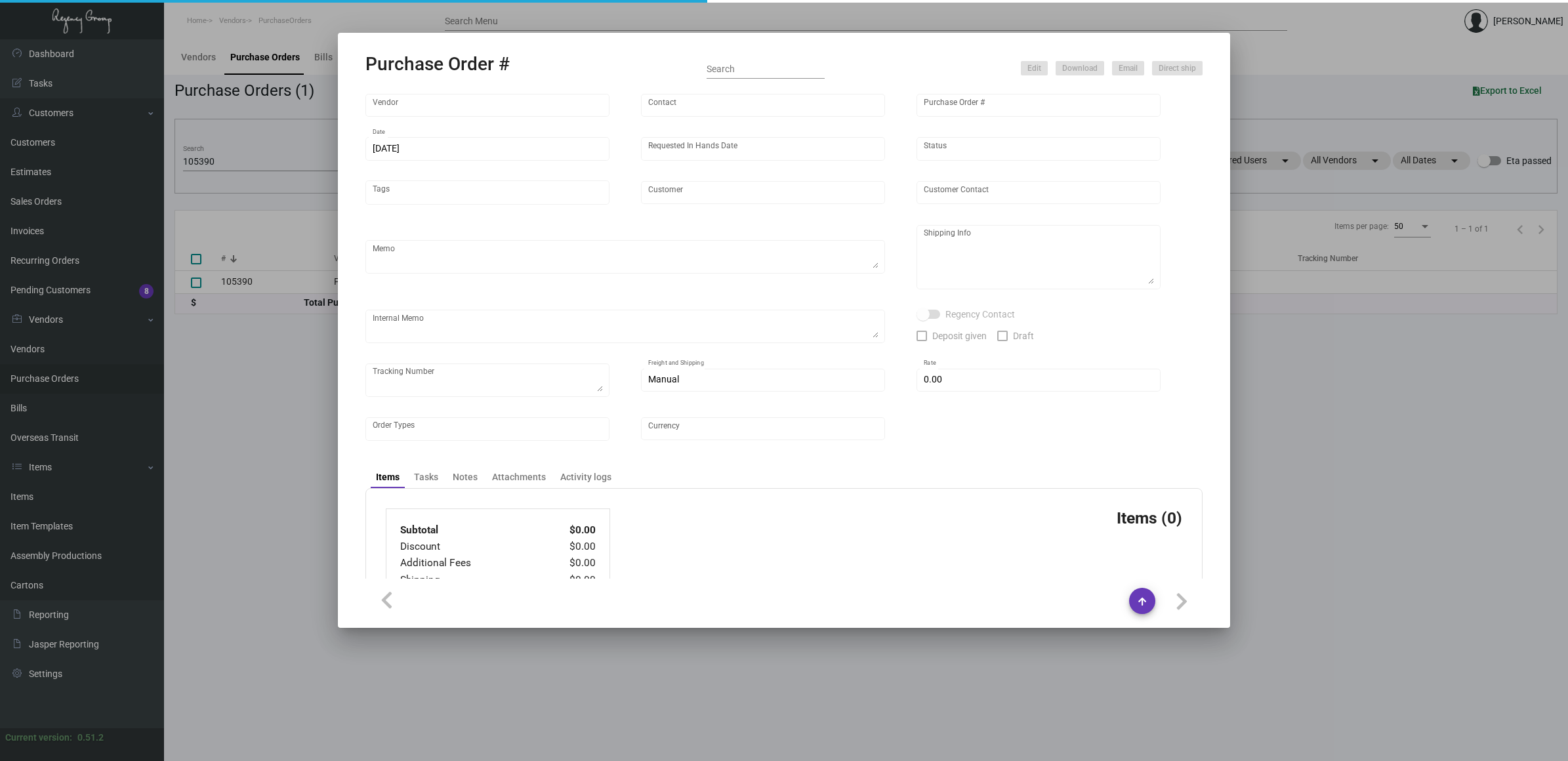
type input "Finger Lakes Promotions"
type input "Jackson Zhang"
type input "105390"
type input "[DATE]"
type input "6/14/2024"
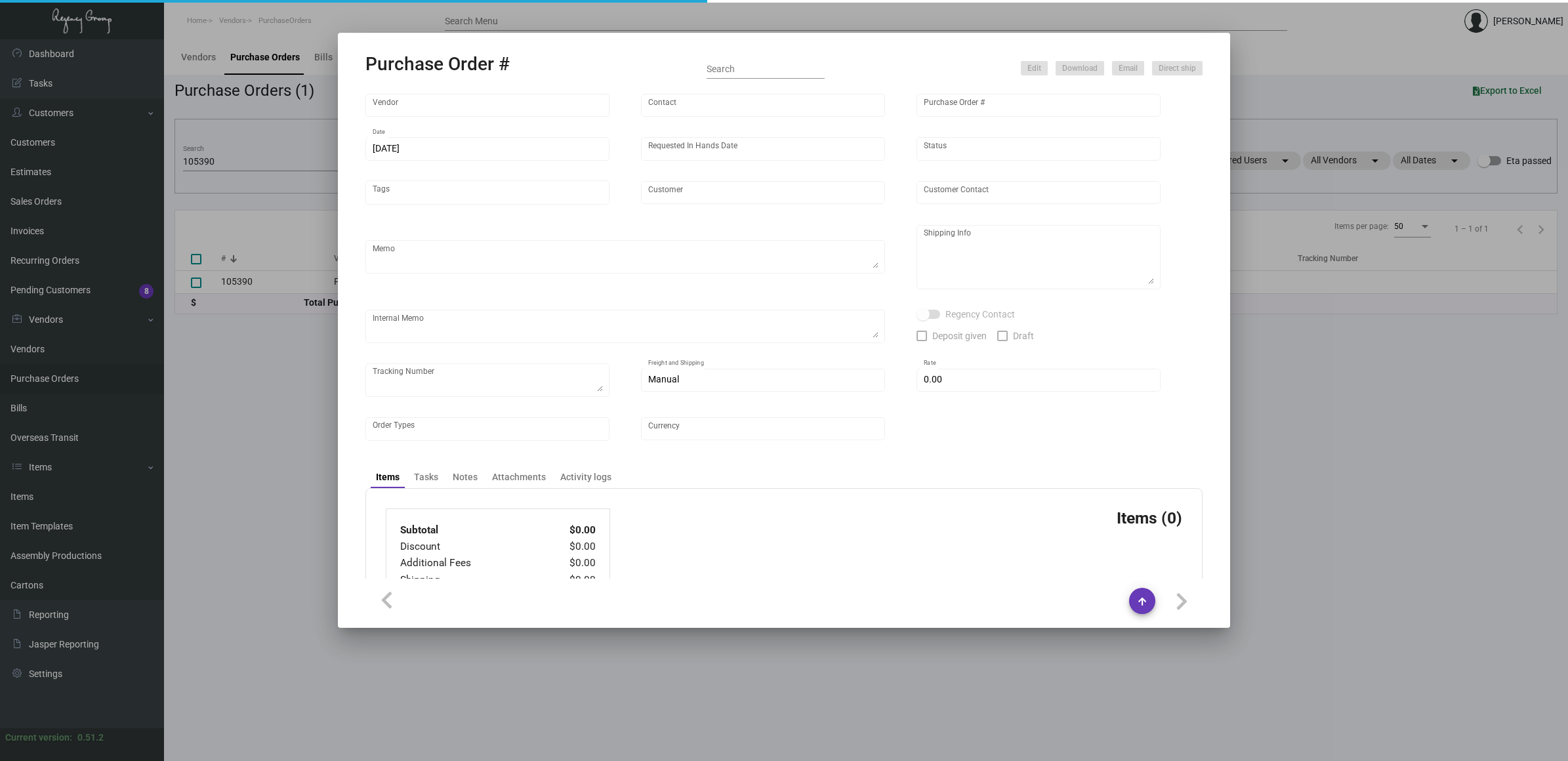
type input "Mark Hotel"
type textarea "Repeat Previous PO 92822. Ship via AIR."
type textarea "Regency Group NJ - [PERSON_NAME] [STREET_ADDRESS]"
type textarea "RD ACH 5/22/2024."
checkbox input "true"
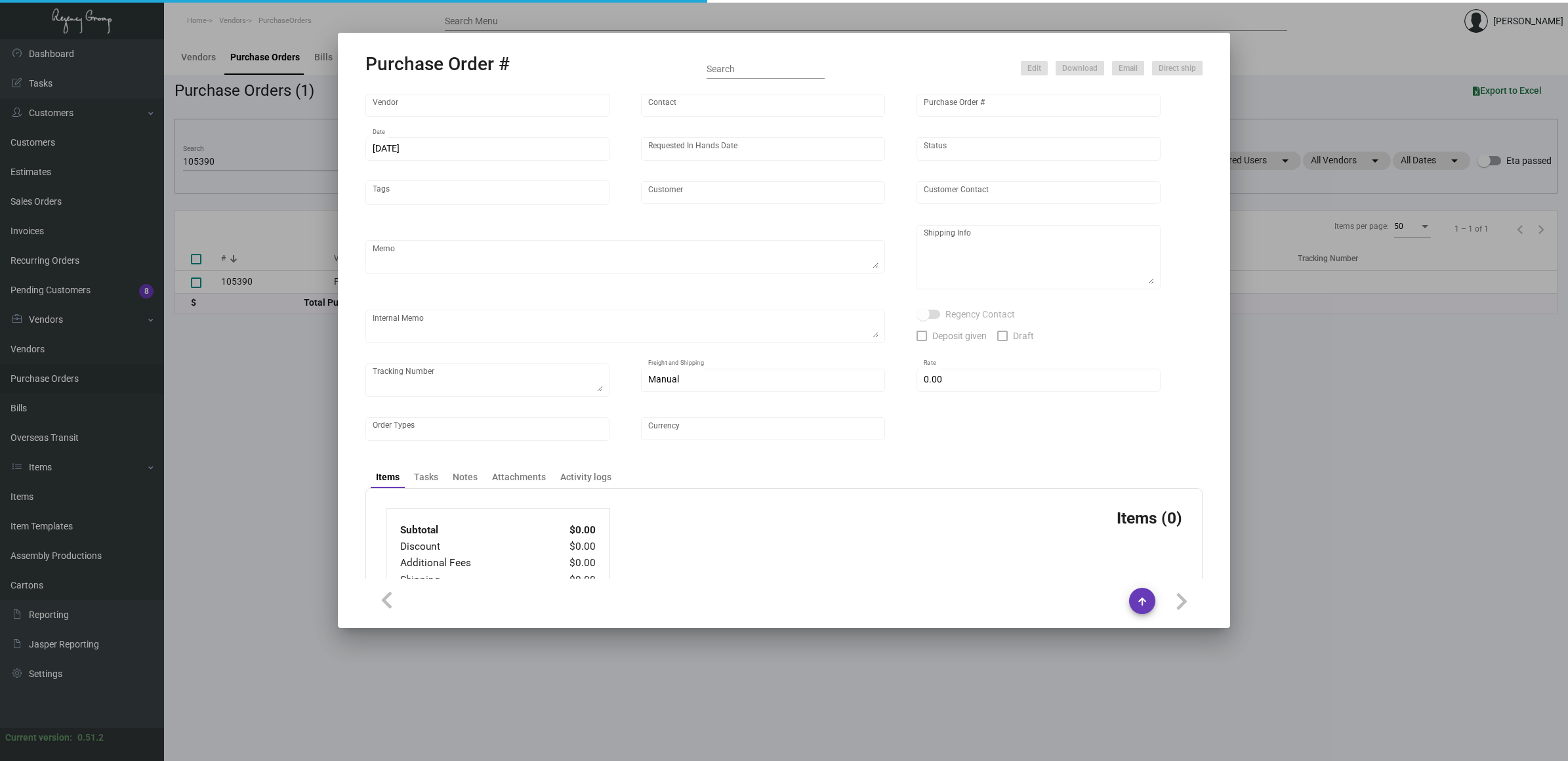
checkbox input "true"
type input "$ 0.00"
type input "United States Dollar $"
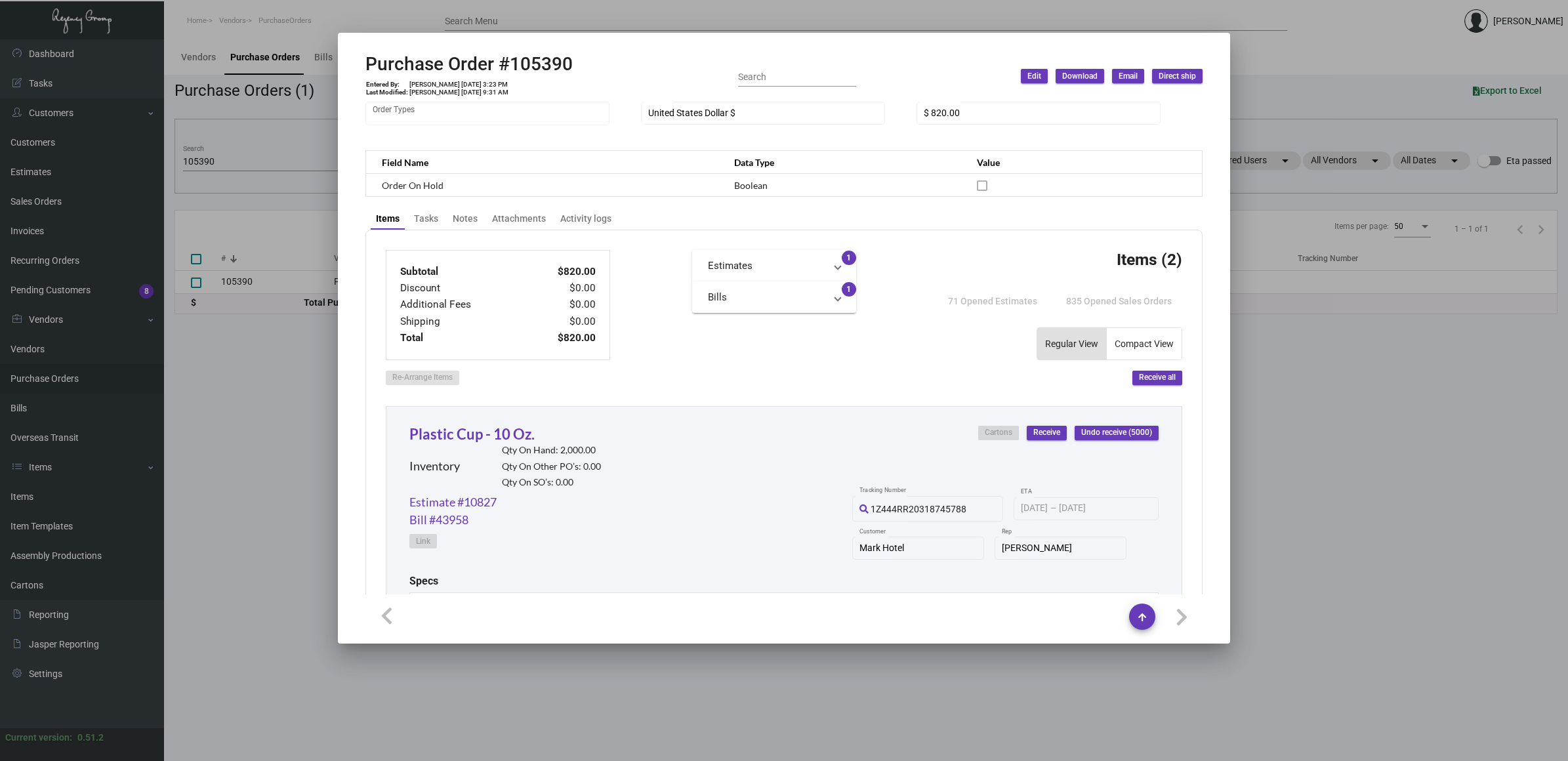
scroll to position [410, 0]
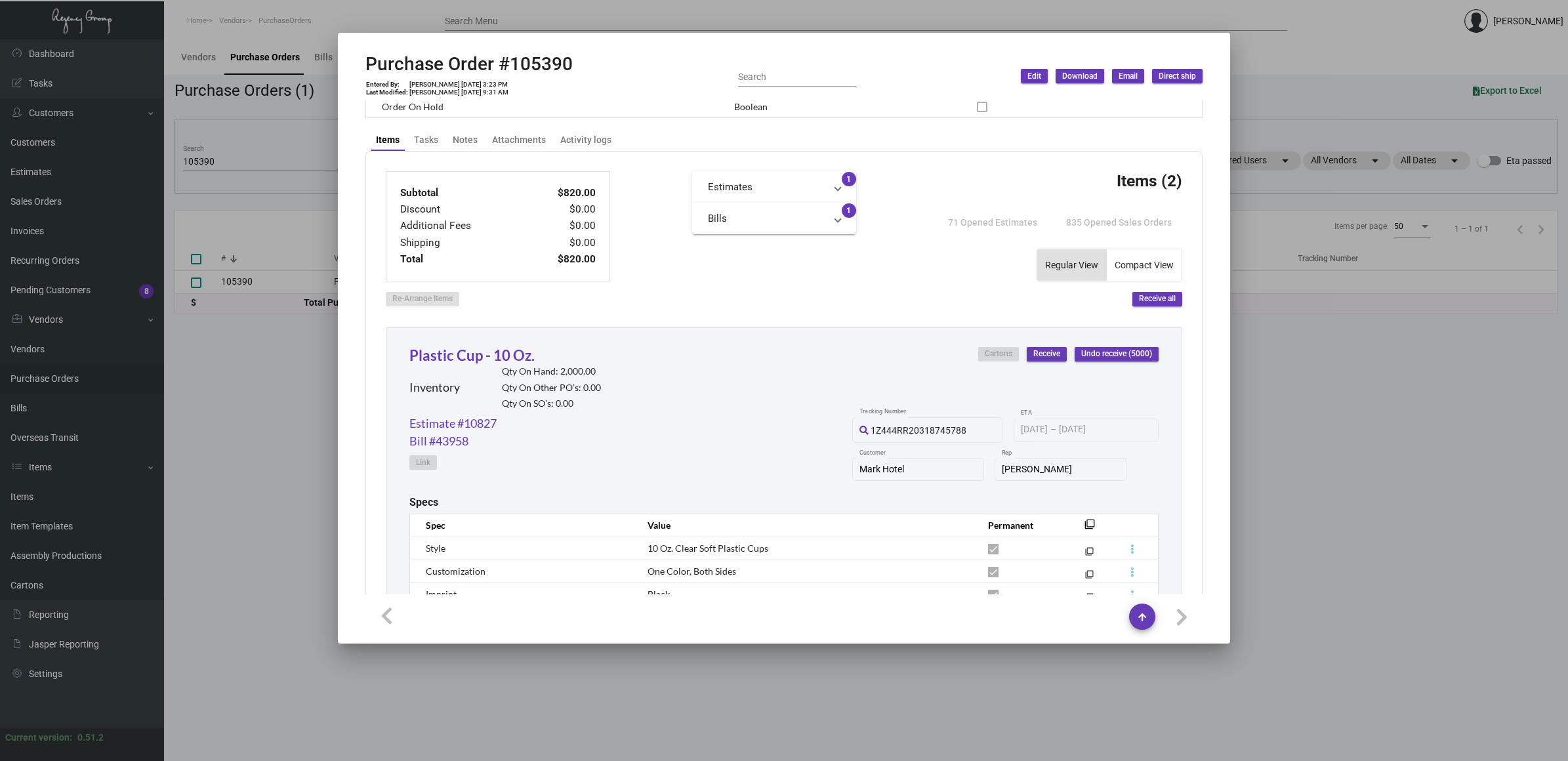
click at [552, 61] on h2 "Purchase Order #105390" at bounding box center [469, 64] width 207 height 22
copy h2 "105390"
